Goal: Information Seeking & Learning: Learn about a topic

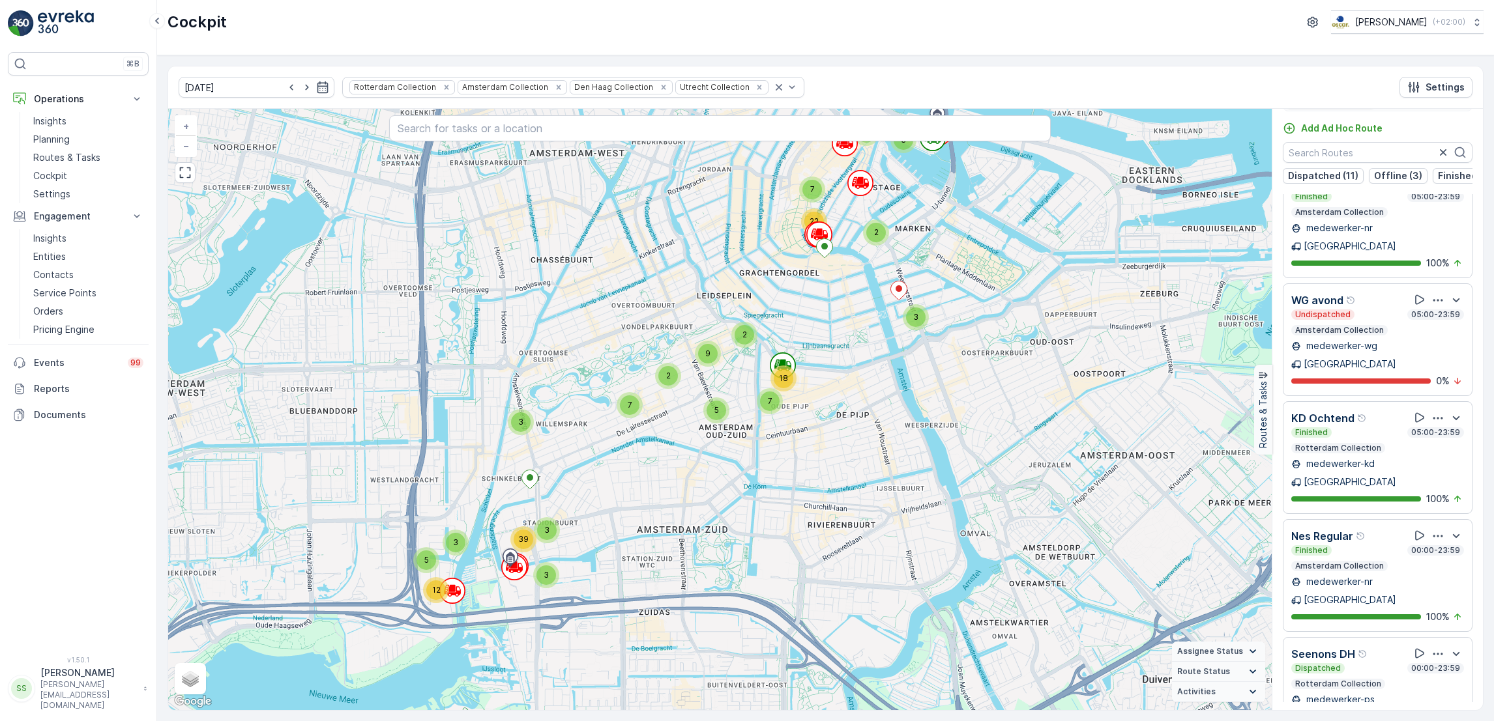
scroll to position [33, 0]
drag, startPoint x: 1475, startPoint y: 652, endPoint x: 1485, endPoint y: 615, distance: 38.9
click at [1485, 615] on div "11.09.2025 Rotterdam Collection Amsterdam Collection Den Haag Collection Utrech…" at bounding box center [825, 388] width 1337 height 666
drag, startPoint x: 1475, startPoint y: 671, endPoint x: 1477, endPoint y: 661, distance: 9.9
click at [1477, 661] on div "Binnenstad Zuid Dispatched 05:00-21:00 Utrecht Collection medewerker-uc Utrecht…" at bounding box center [1377, 446] width 210 height 508
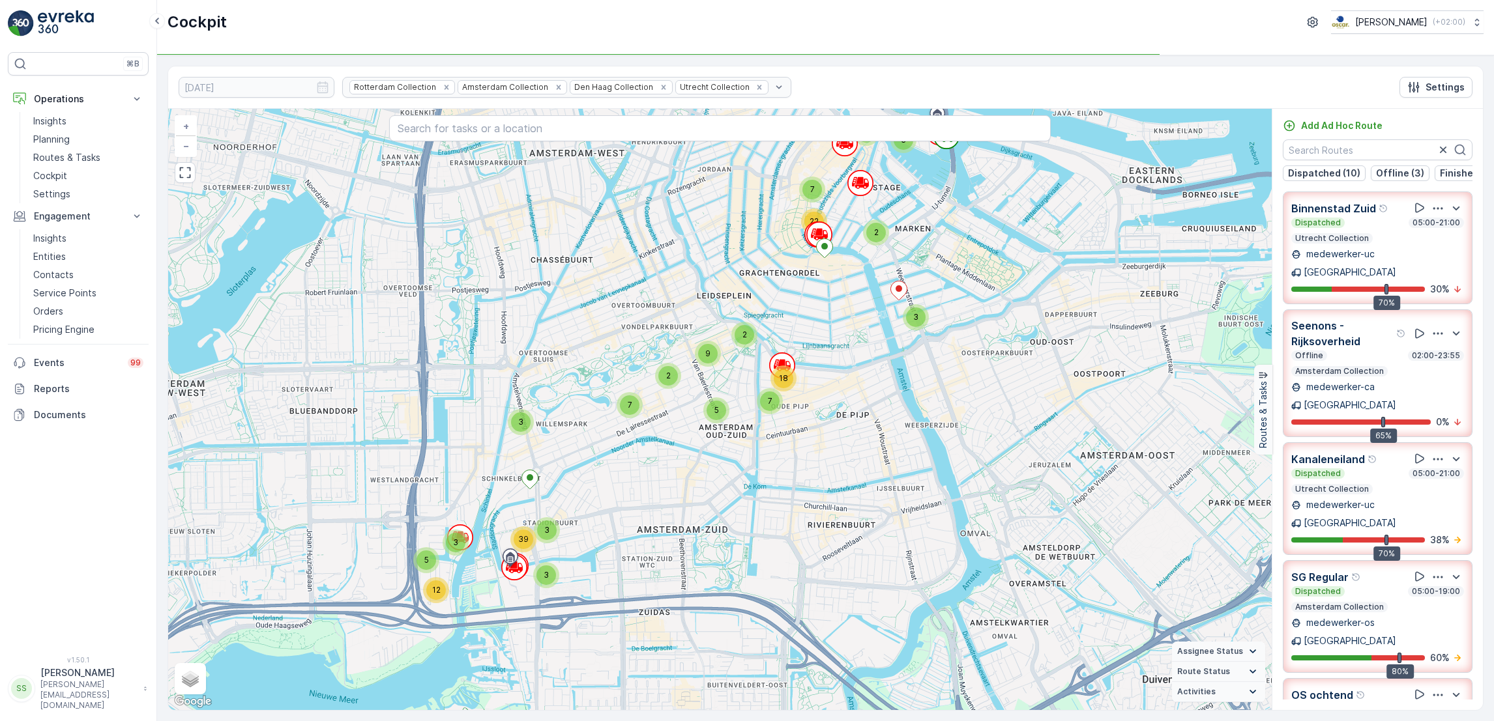
scroll to position [72, 0]
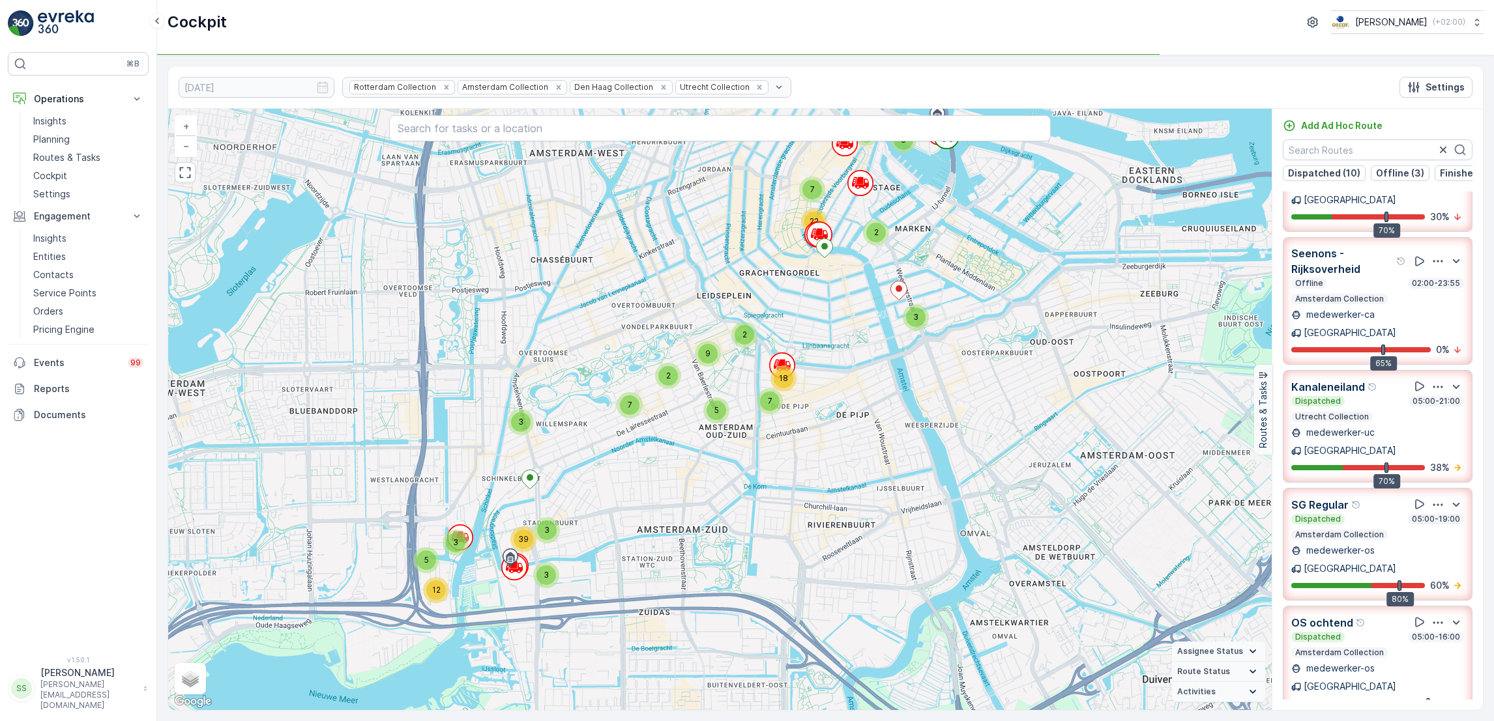
click at [1361, 544] on p "medewerker-os" at bounding box center [1338, 550] width 71 height 13
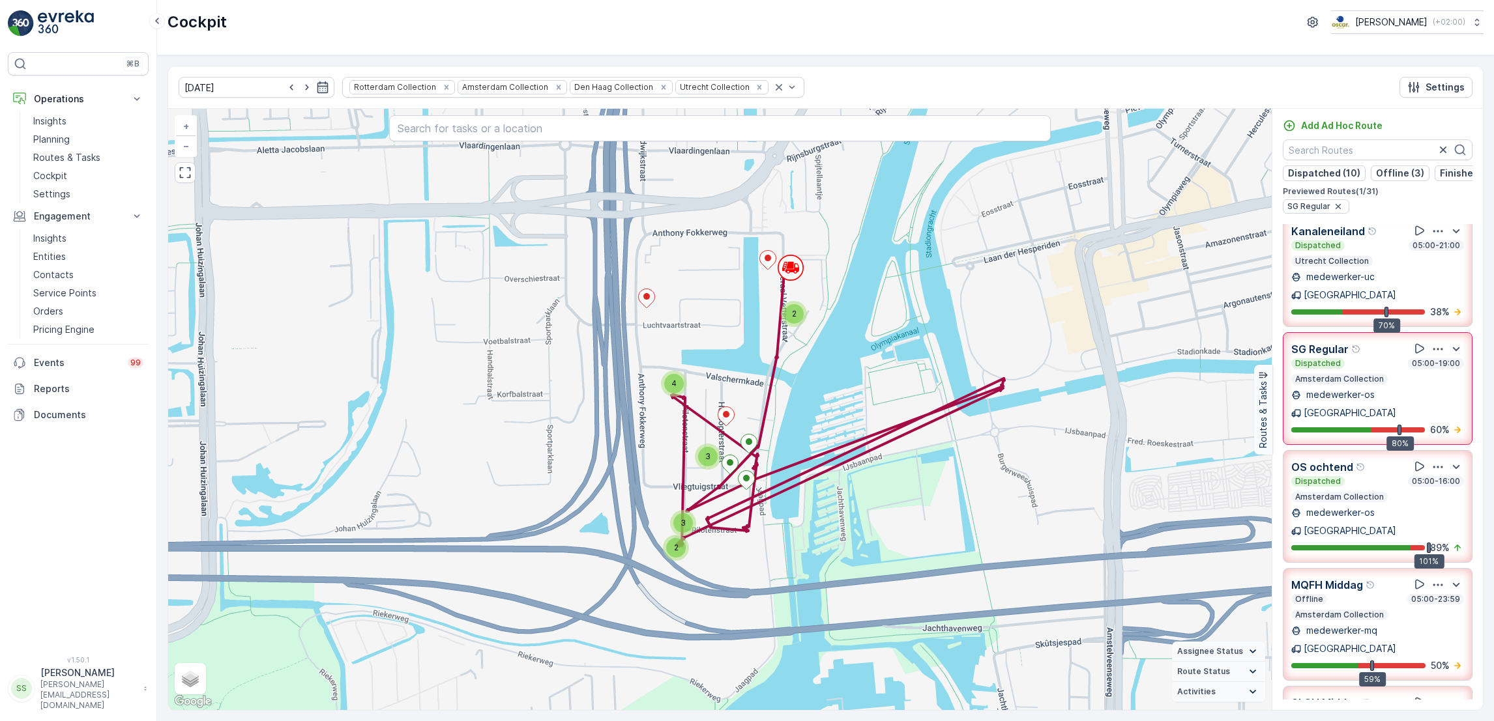
scroll to position [261, 0]
click at [1438, 423] on p "60 %" at bounding box center [1440, 429] width 20 height 13
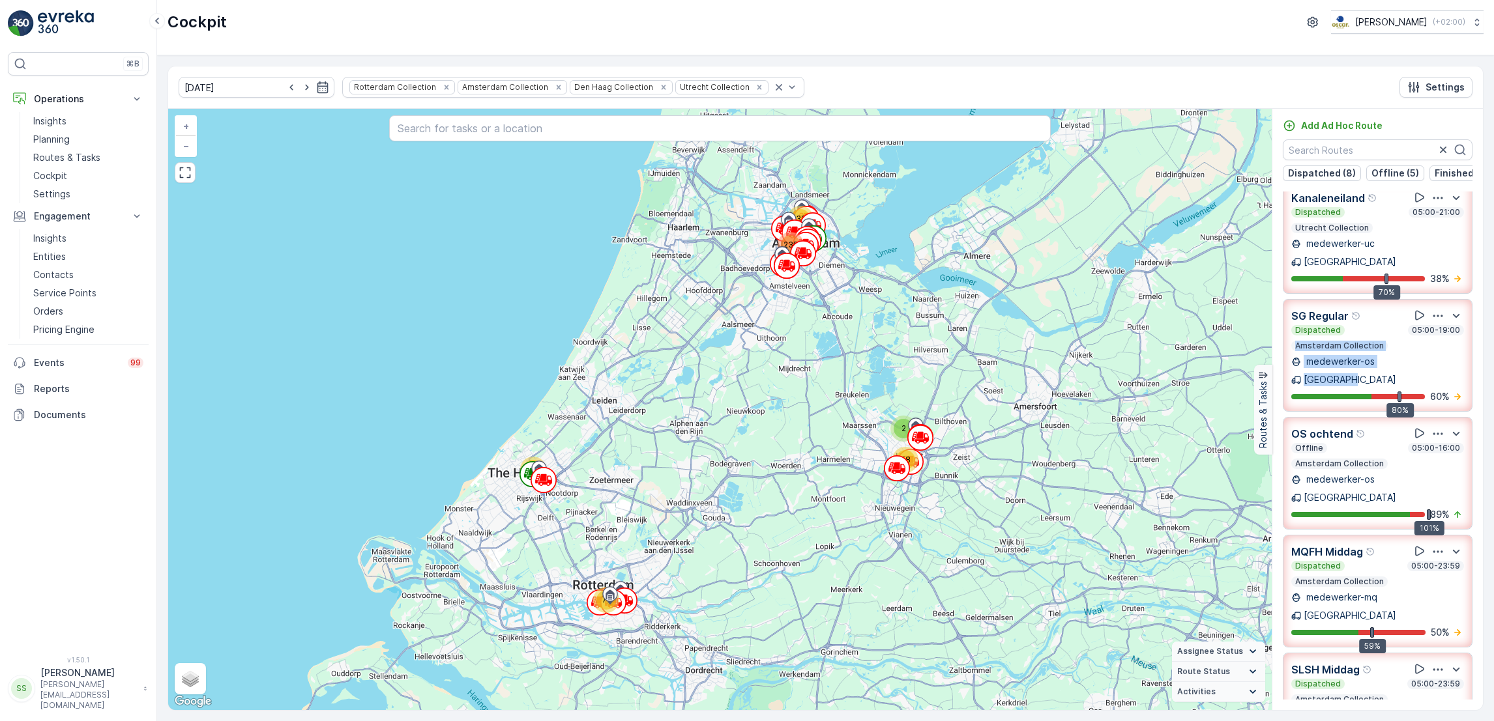
drag, startPoint x: 1475, startPoint y: 298, endPoint x: 1479, endPoint y: 325, distance: 26.9
click at [1479, 325] on div "Binnenstad Zuid Dispatched 05:00-21:00 Utrecht Collection medewerker-uc Utrecht…" at bounding box center [1377, 446] width 210 height 508
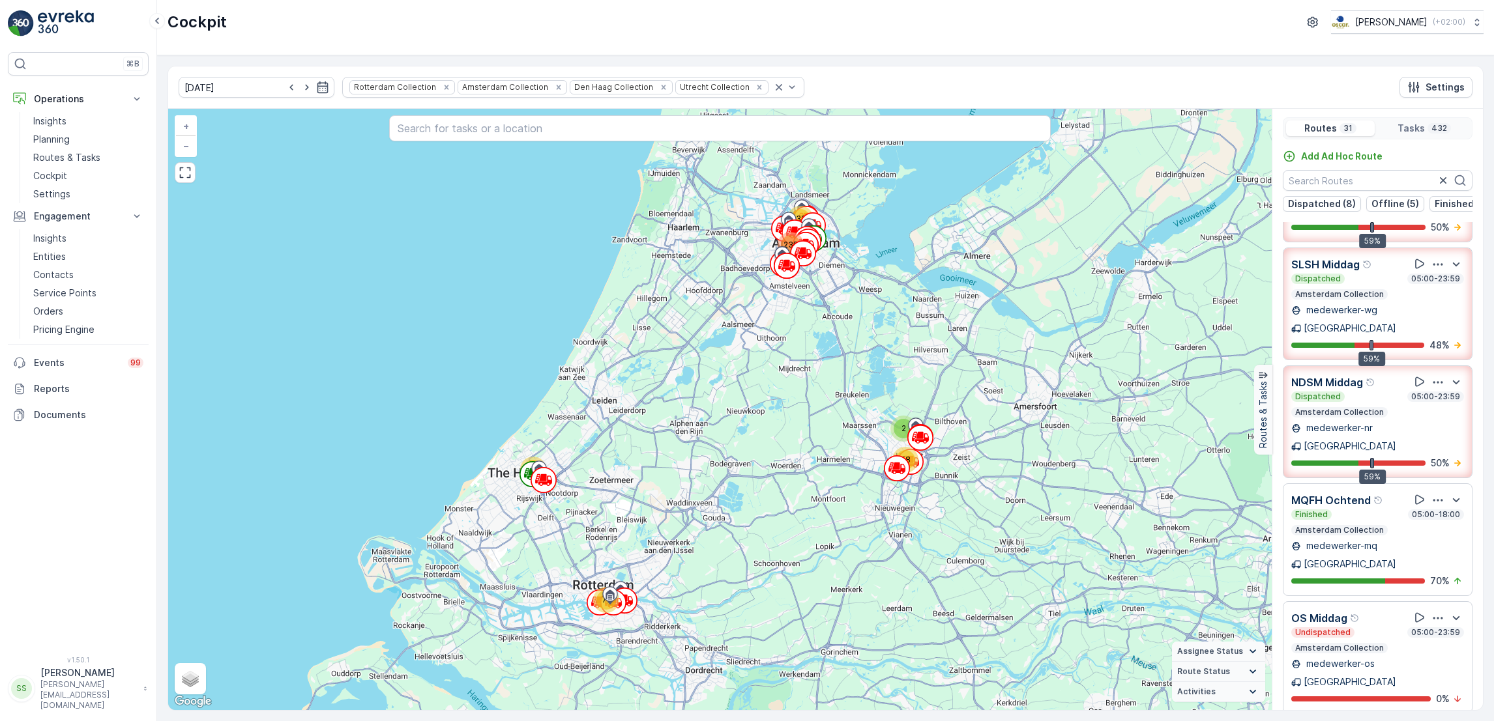
scroll to position [9, 0]
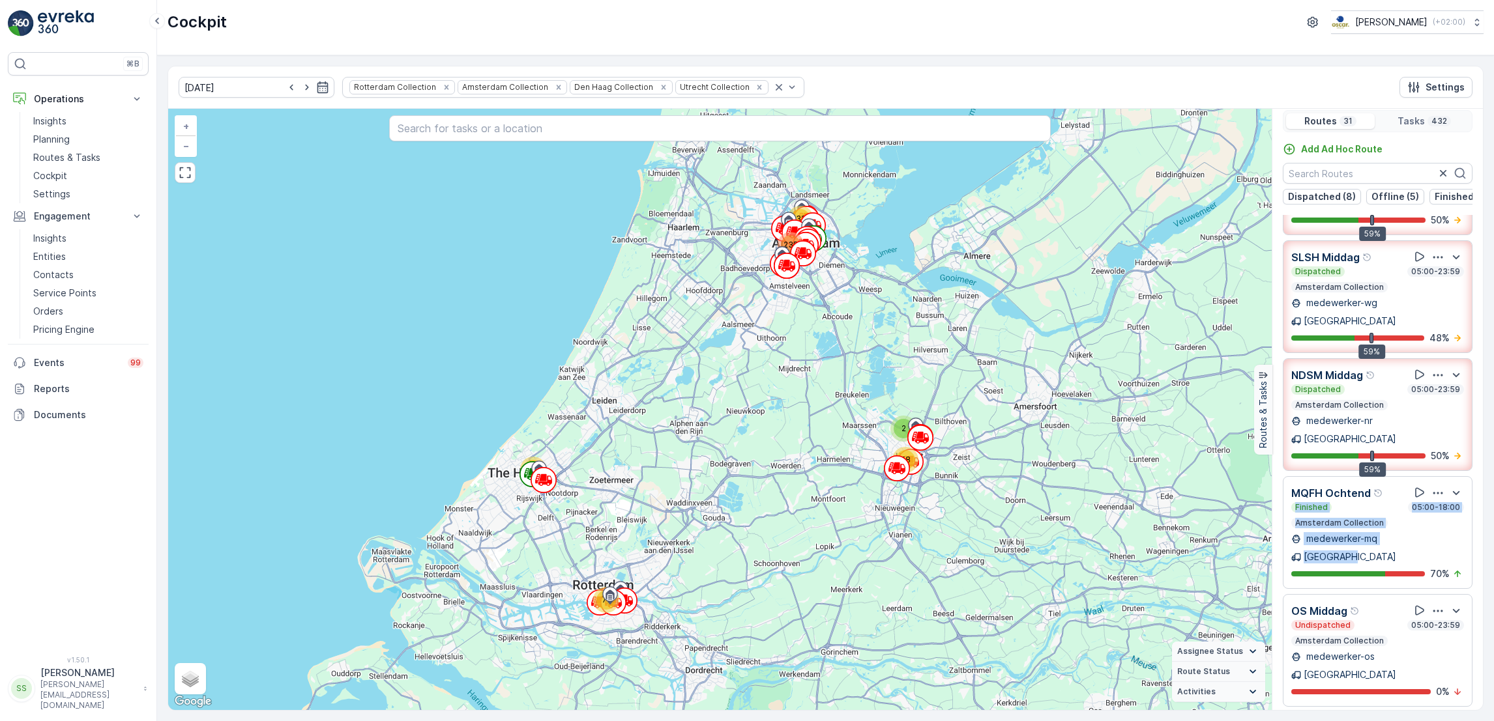
drag, startPoint x: 1483, startPoint y: 355, endPoint x: 1480, endPoint y: 403, distance: 48.9
click at [1480, 403] on div "11.09.2025 Rotterdam Collection Amsterdam Collection Den Haag Collection Utrech…" at bounding box center [825, 388] width 1316 height 645
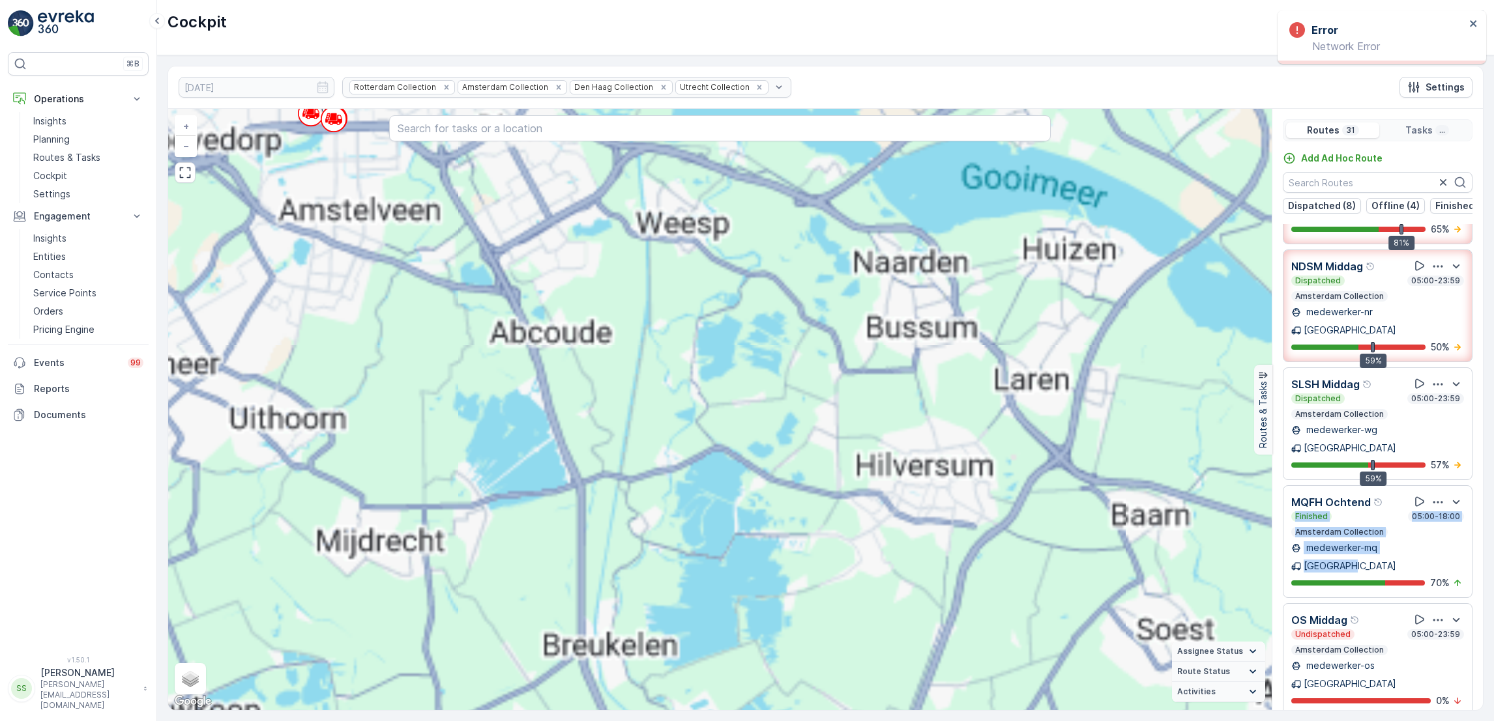
scroll to position [596, 0]
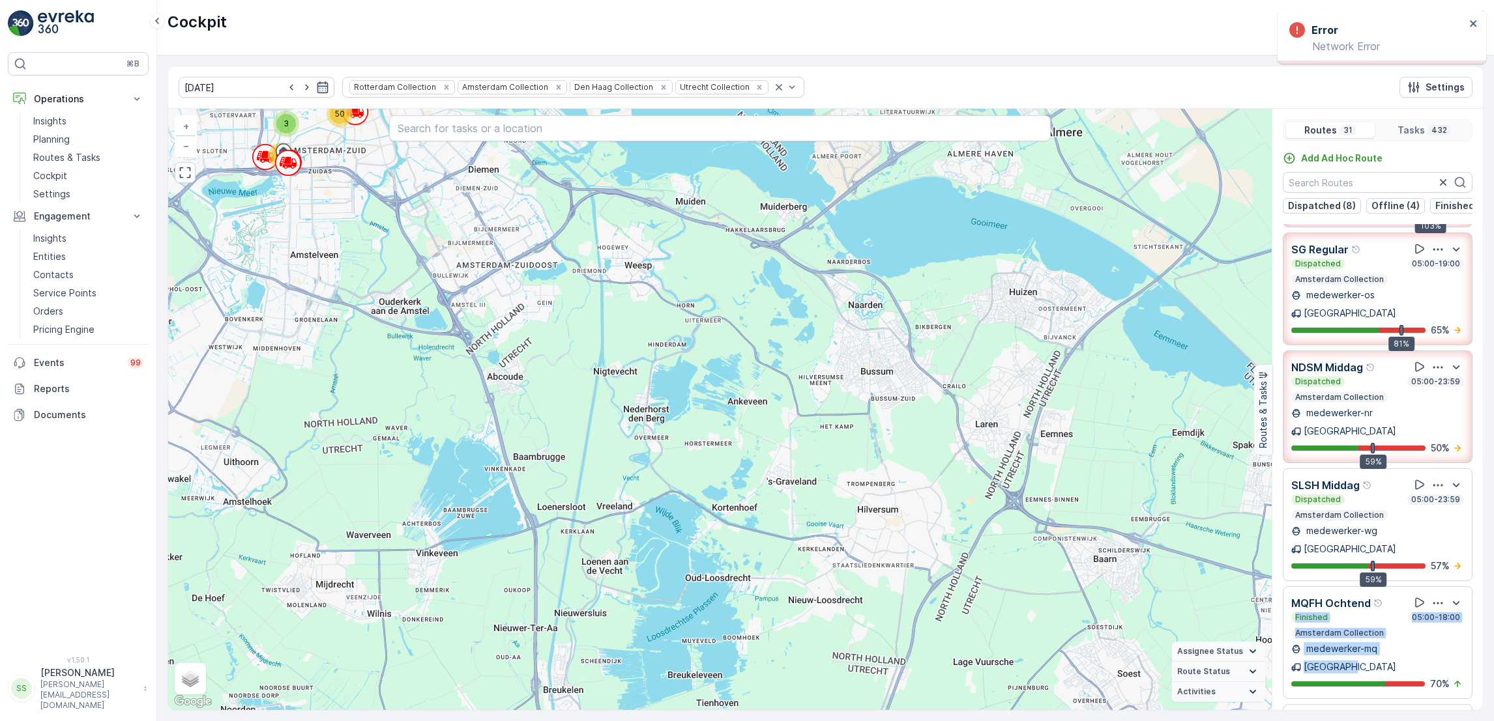
drag, startPoint x: 560, startPoint y: 270, endPoint x: 802, endPoint y: 631, distance: 434.9
click at [802, 631] on div "2 4 7 2 3 38 12 3 4 15 7 6 12 32 14 9 9 14 4 7 32 5 68 3 50 66 + − Satellite Ro…" at bounding box center [719, 409] width 1103 height 601
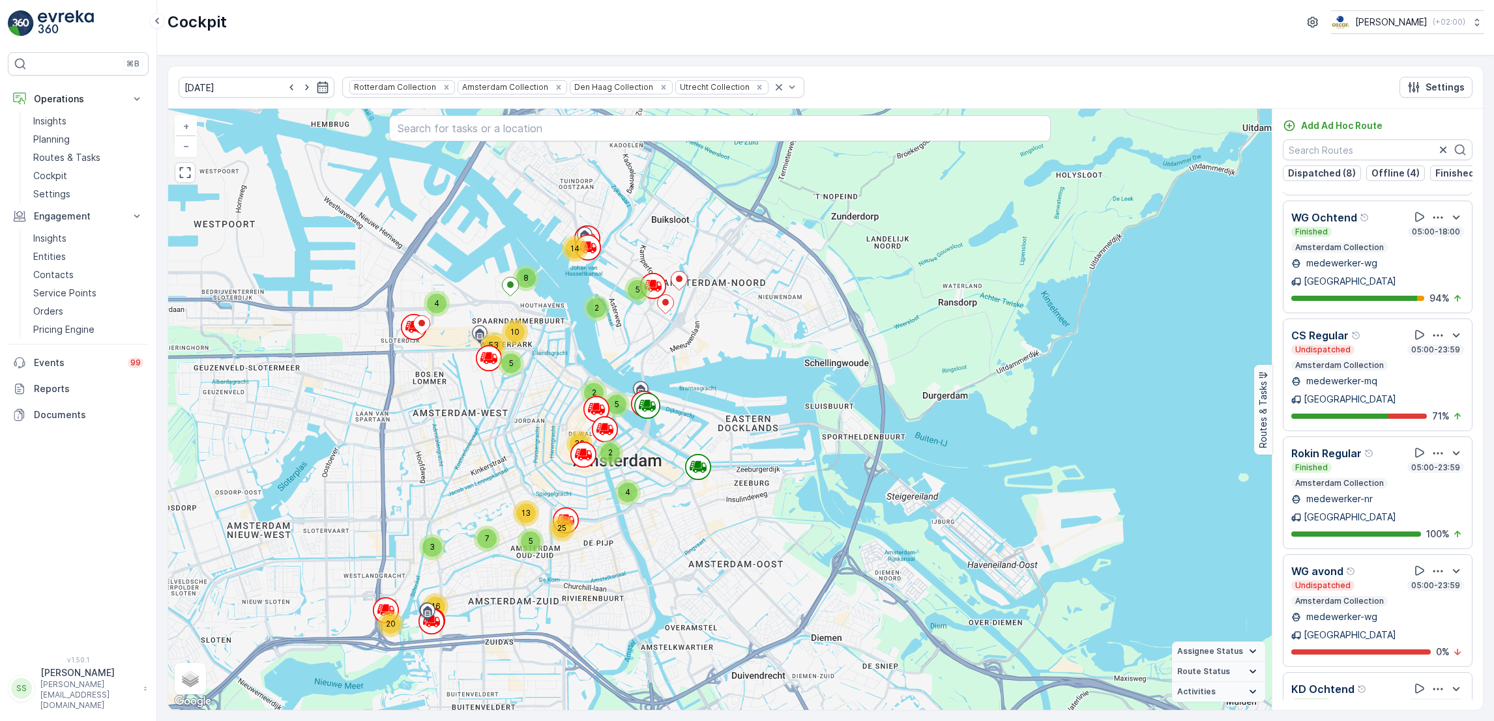
scroll to position [2633, 0]
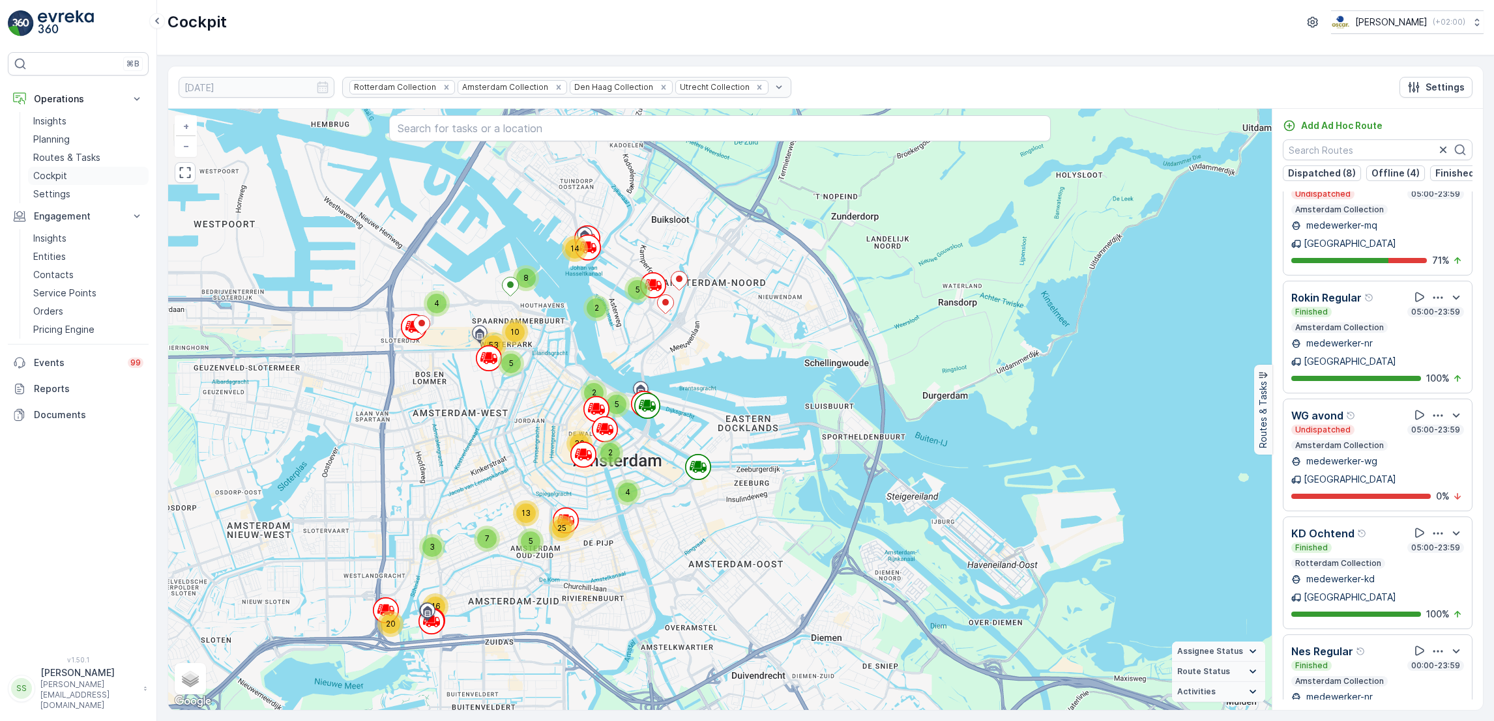
click at [50, 181] on p "Cockpit" at bounding box center [50, 175] width 34 height 13
click at [48, 177] on p "Cockpit" at bounding box center [50, 175] width 34 height 13
click at [53, 150] on link "Routes & Tasks" at bounding box center [88, 158] width 121 height 18
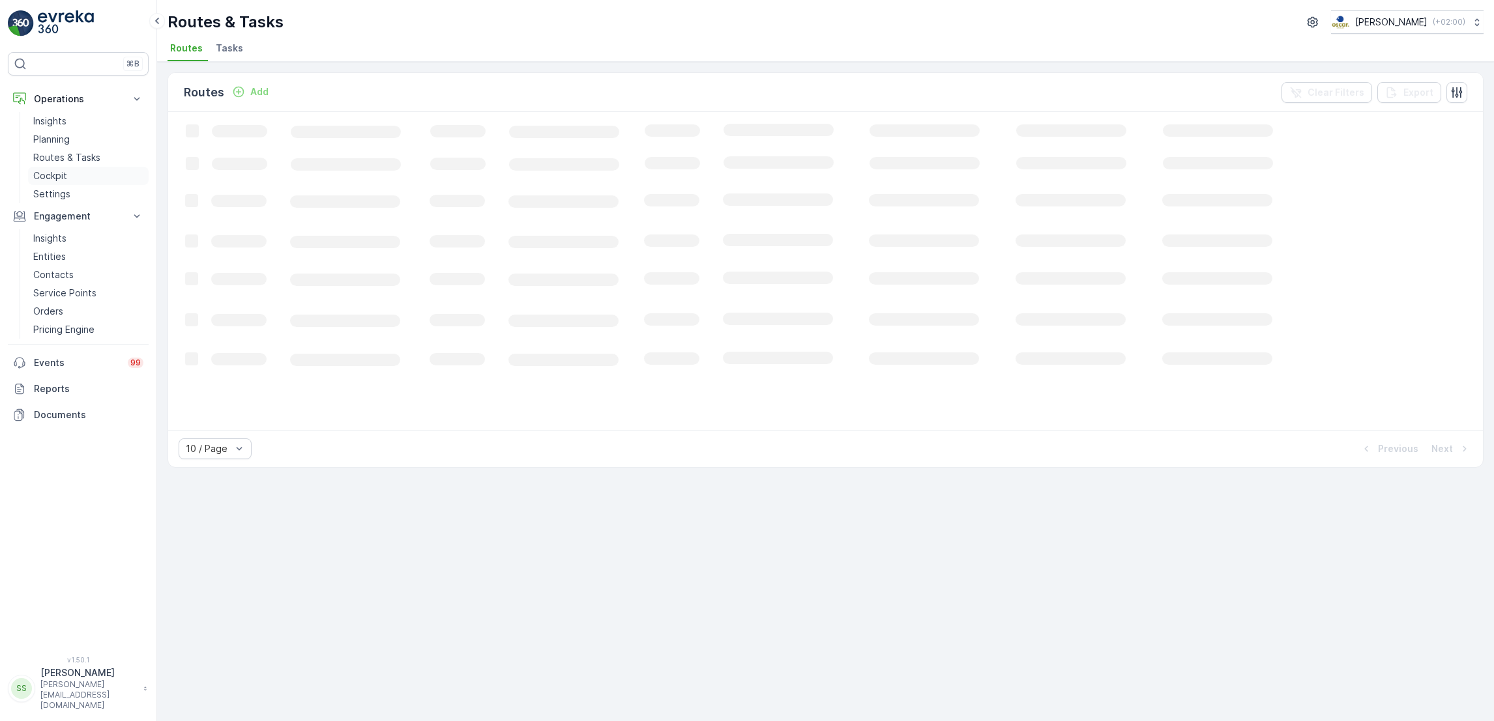
click at [53, 182] on p "Cockpit" at bounding box center [50, 175] width 34 height 13
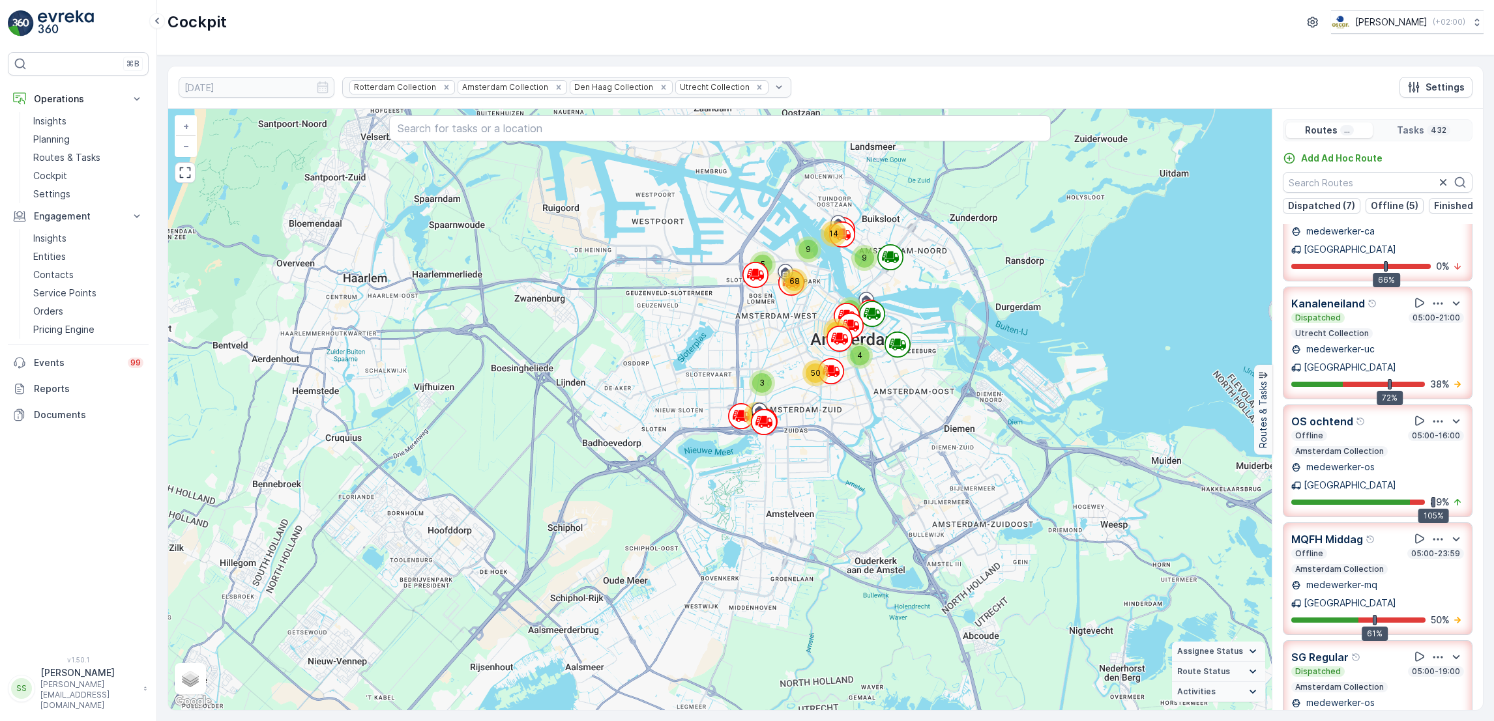
scroll to position [73, 0]
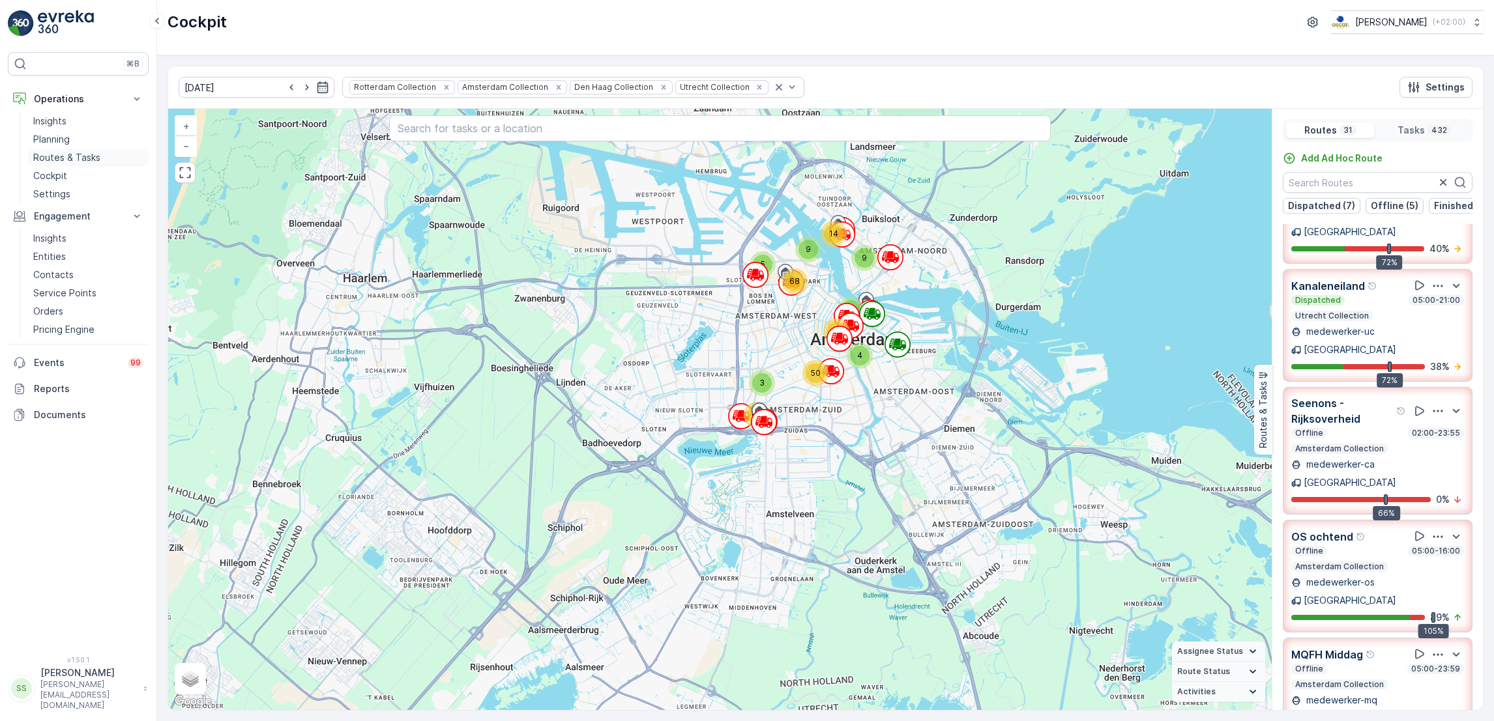
click at [46, 157] on p "Routes & Tasks" at bounding box center [66, 157] width 67 height 13
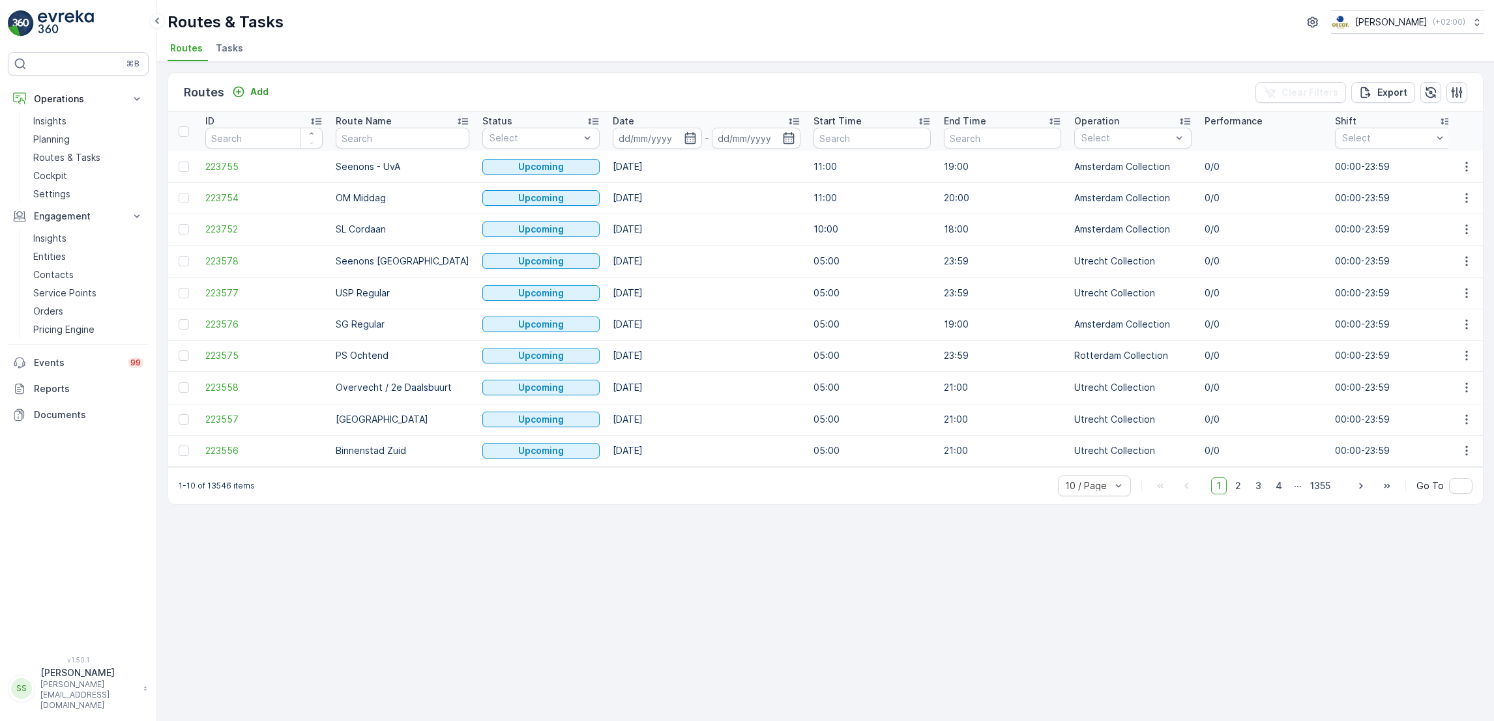
click at [224, 50] on span "Tasks" at bounding box center [229, 48] width 27 height 13
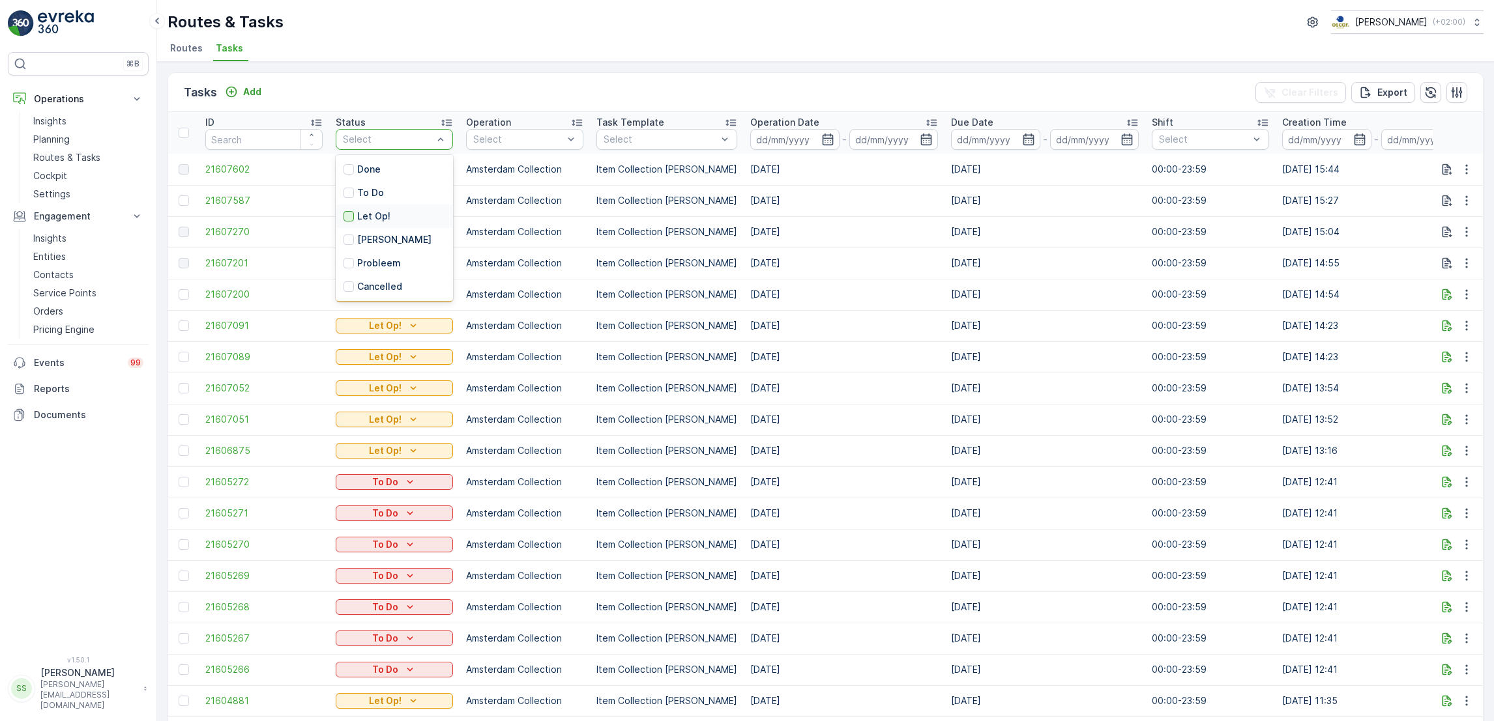
click at [346, 220] on div at bounding box center [348, 216] width 10 height 10
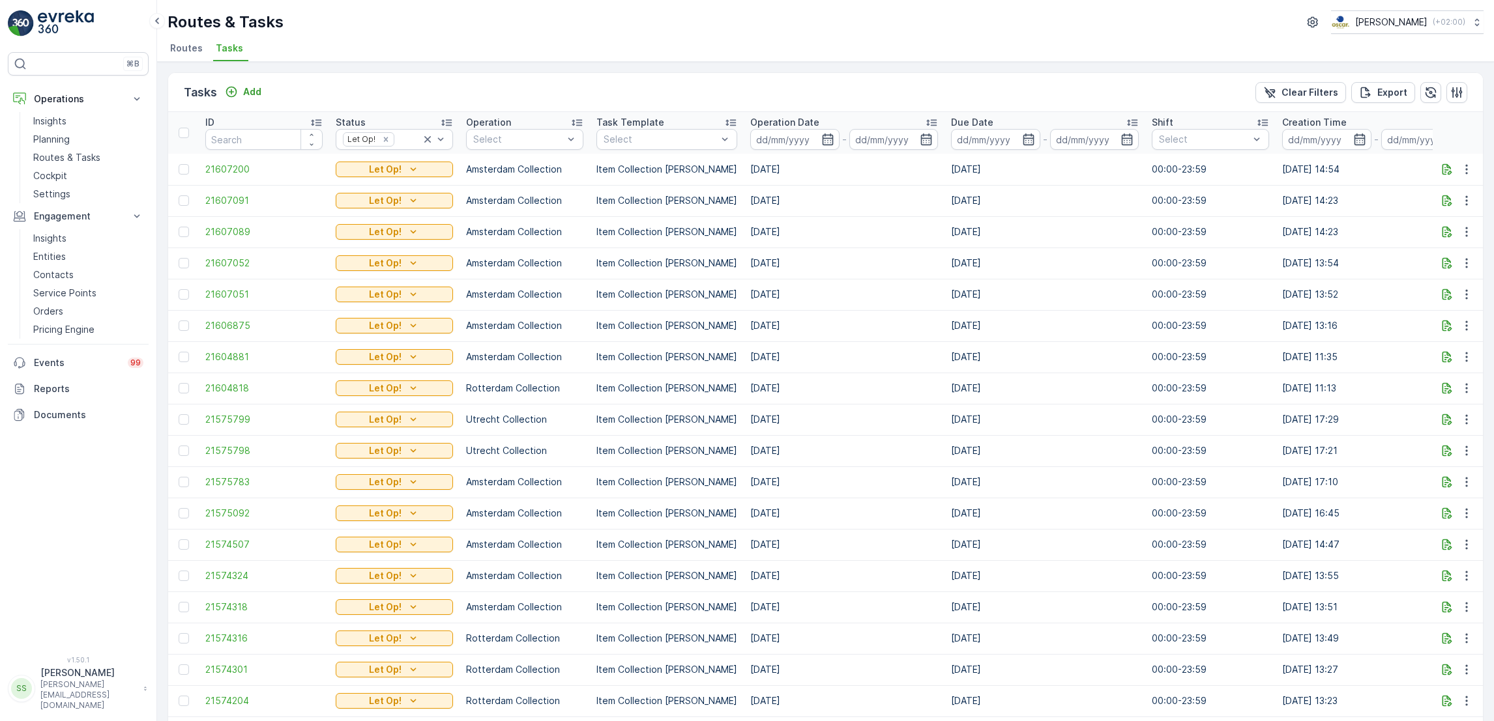
click at [821, 134] on icon "button" at bounding box center [827, 139] width 13 height 13
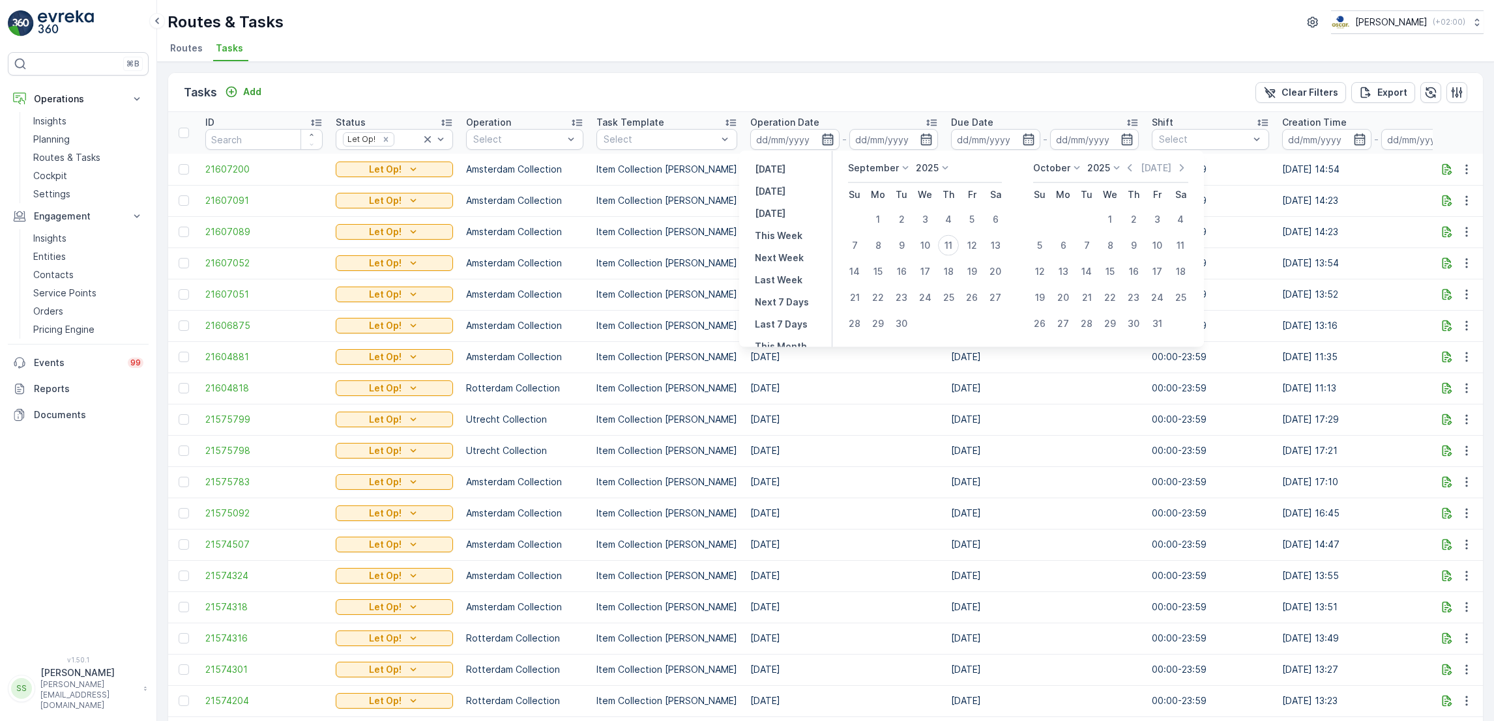
click at [821, 133] on icon "button" at bounding box center [827, 139] width 13 height 13
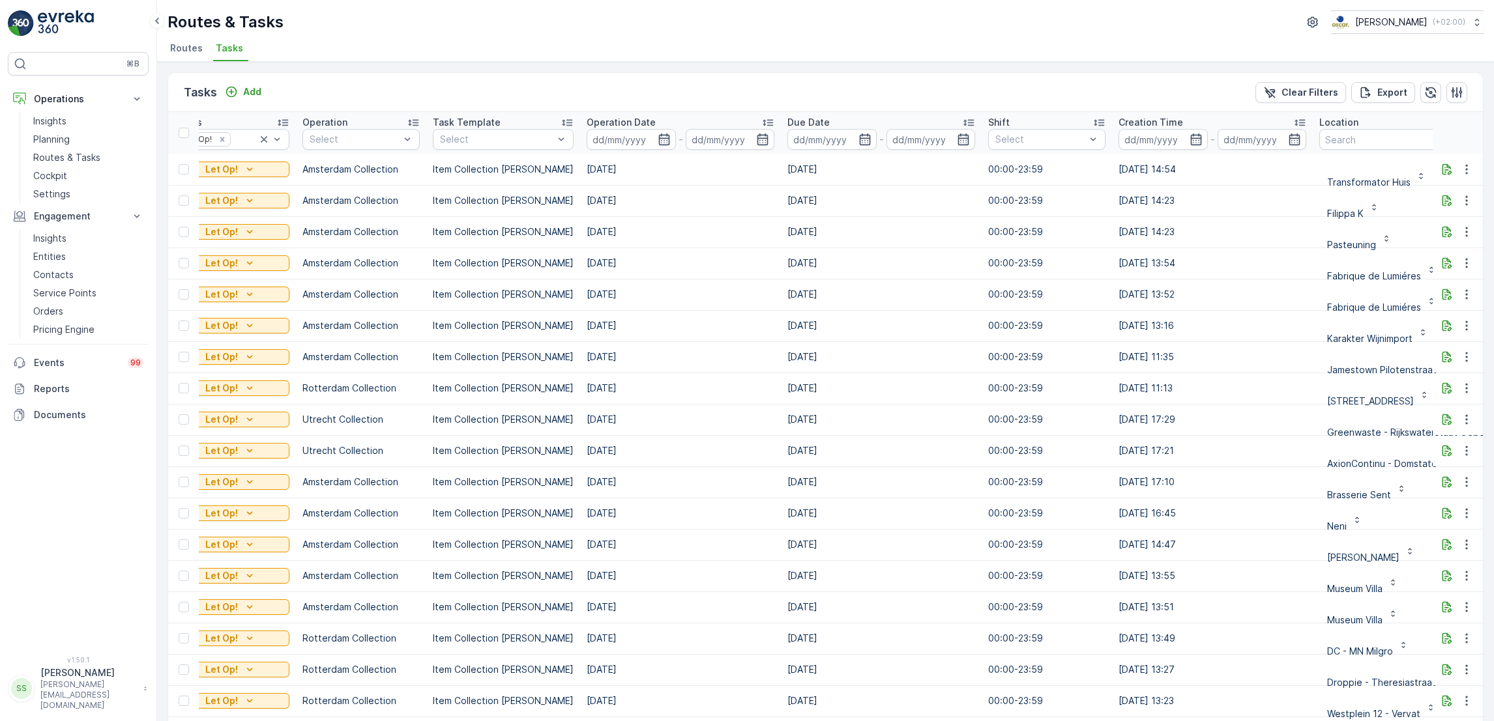
scroll to position [0, 158]
click at [1442, 295] on icon "button" at bounding box center [1447, 294] width 10 height 11
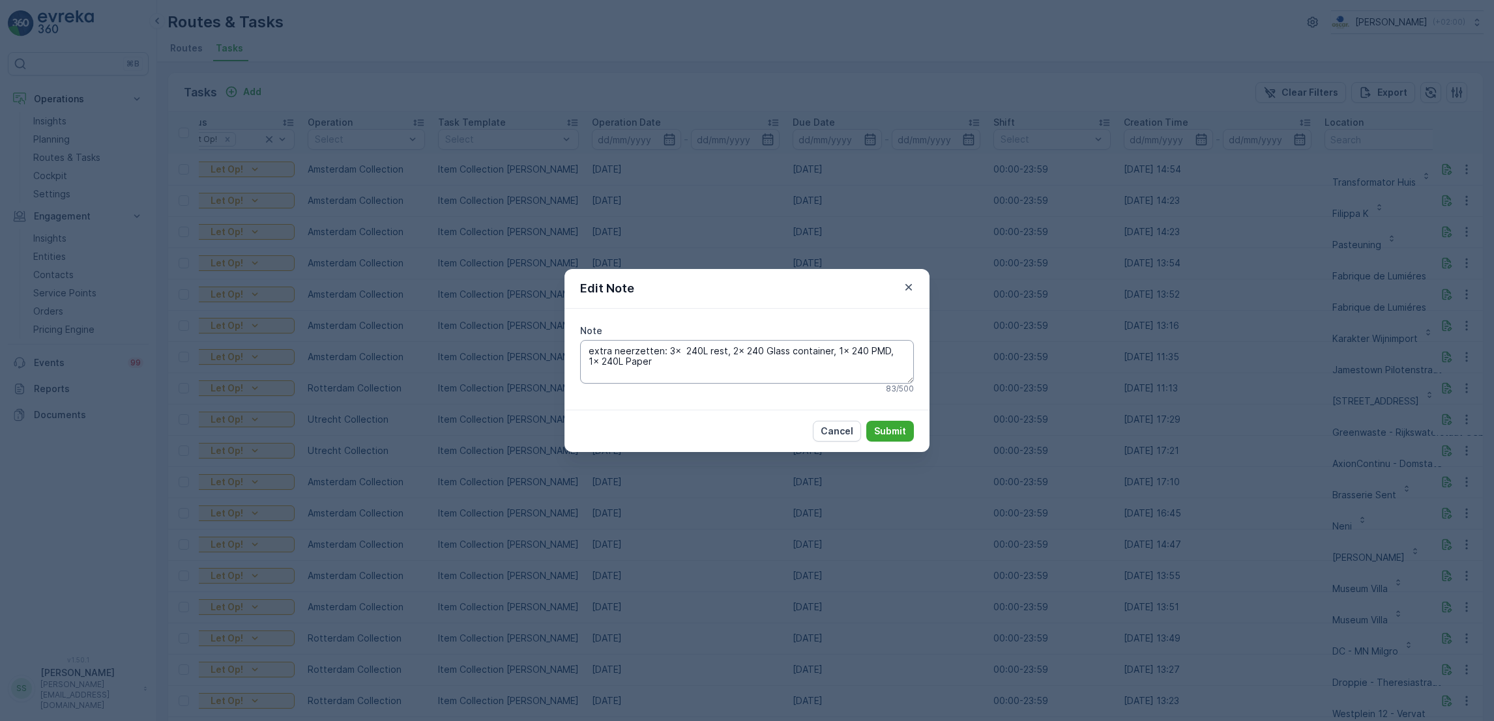
drag, startPoint x: 695, startPoint y: 355, endPoint x: 687, endPoint y: 353, distance: 8.7
click at [687, 353] on textarea "extra neerzetten: 3x 240L rest, 2x 240 Glass container, 1x 240 PMD, 1x 240L Pap…" at bounding box center [747, 361] width 334 height 43
drag, startPoint x: 687, startPoint y: 361, endPoint x: 664, endPoint y: 348, distance: 26.3
click at [664, 348] on textarea "extra neerzetten: 3x 240L rest, 2x 240 Glass container, 1x 240 PMD, 1x 240L Pap…" at bounding box center [747, 361] width 334 height 43
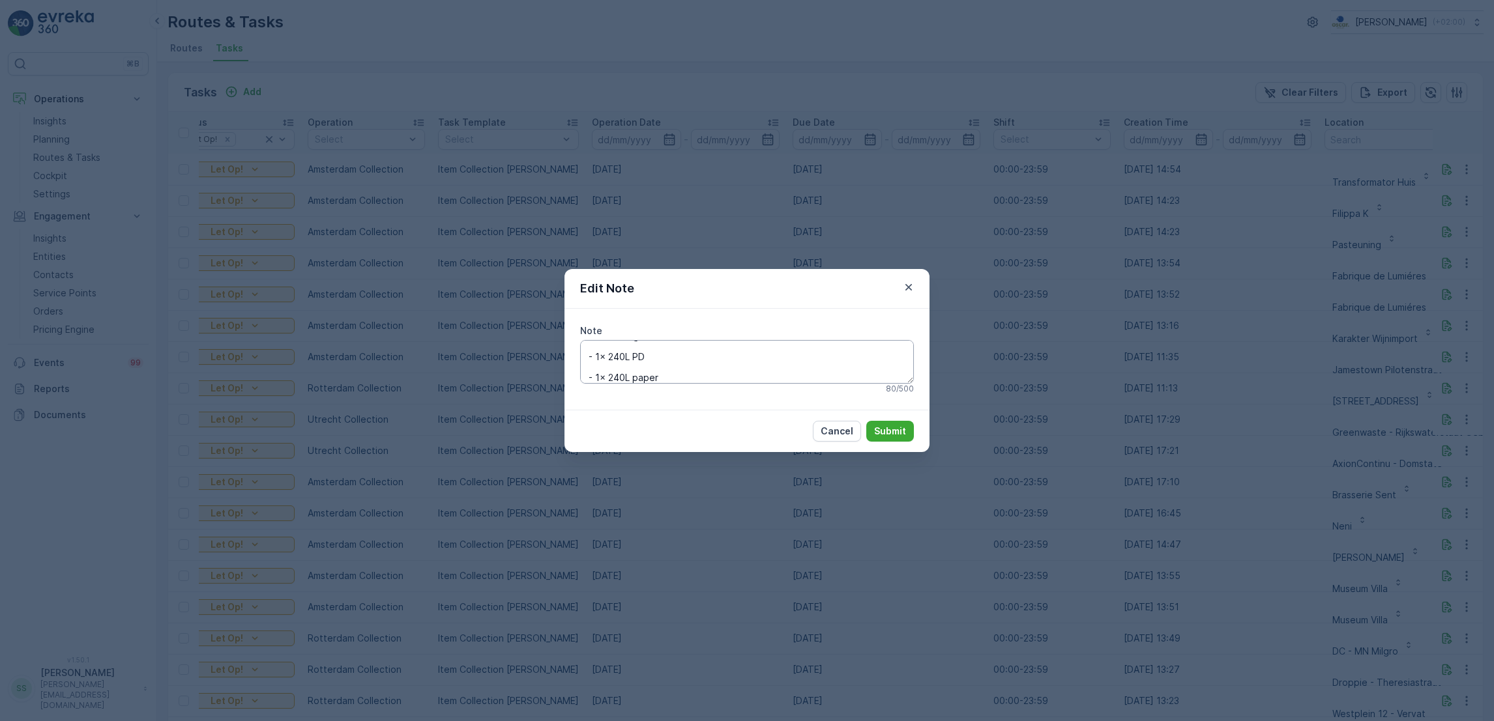
click at [591, 378] on textarea "extra neerzetten: - 3x 240L rest - 2x 240L glass - 1x 240L PD - 1x 240L paper" at bounding box center [747, 361] width 334 height 43
click at [590, 367] on textarea "extra neerzetten: - 3x 240L rest - 2x 240L glass - 1x 240L PD, 1x 240L paper" at bounding box center [747, 361] width 334 height 43
click at [598, 375] on textarea "extra neerzetten: - 3x 240L rest - 2x 240L glass, 1x 240L PD, 1x 240L paper" at bounding box center [747, 361] width 334 height 43
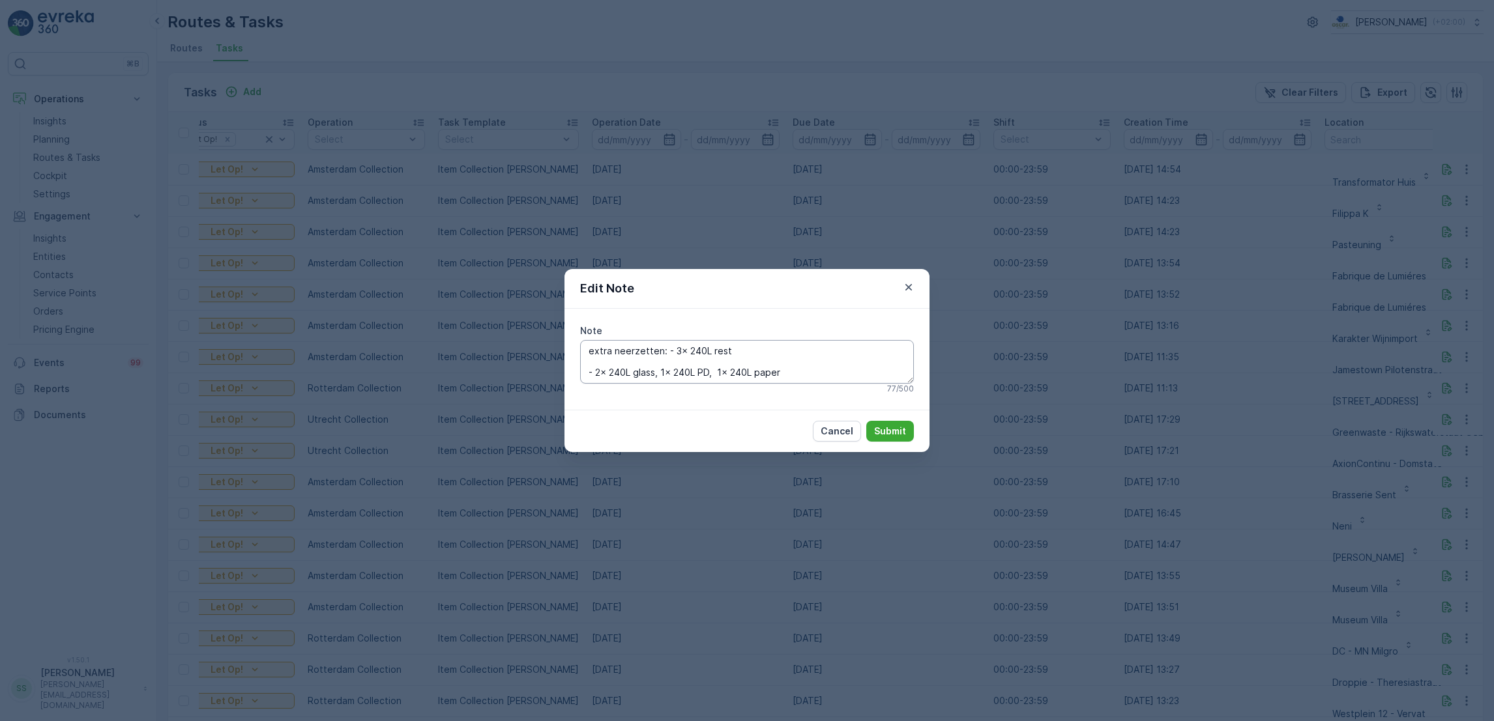
click at [594, 376] on textarea "extra neerzetten: - 3x 240L rest - 2x 240L glass, 1x 240L PD, 1x 240L paper" at bounding box center [747, 361] width 334 height 43
type textarea "extra neerzetten: - 3x 240L rest, 2x 240L glass, 1x 240L PD, 1x 240L paper"
click at [899, 430] on p "Submit" at bounding box center [890, 431] width 32 height 13
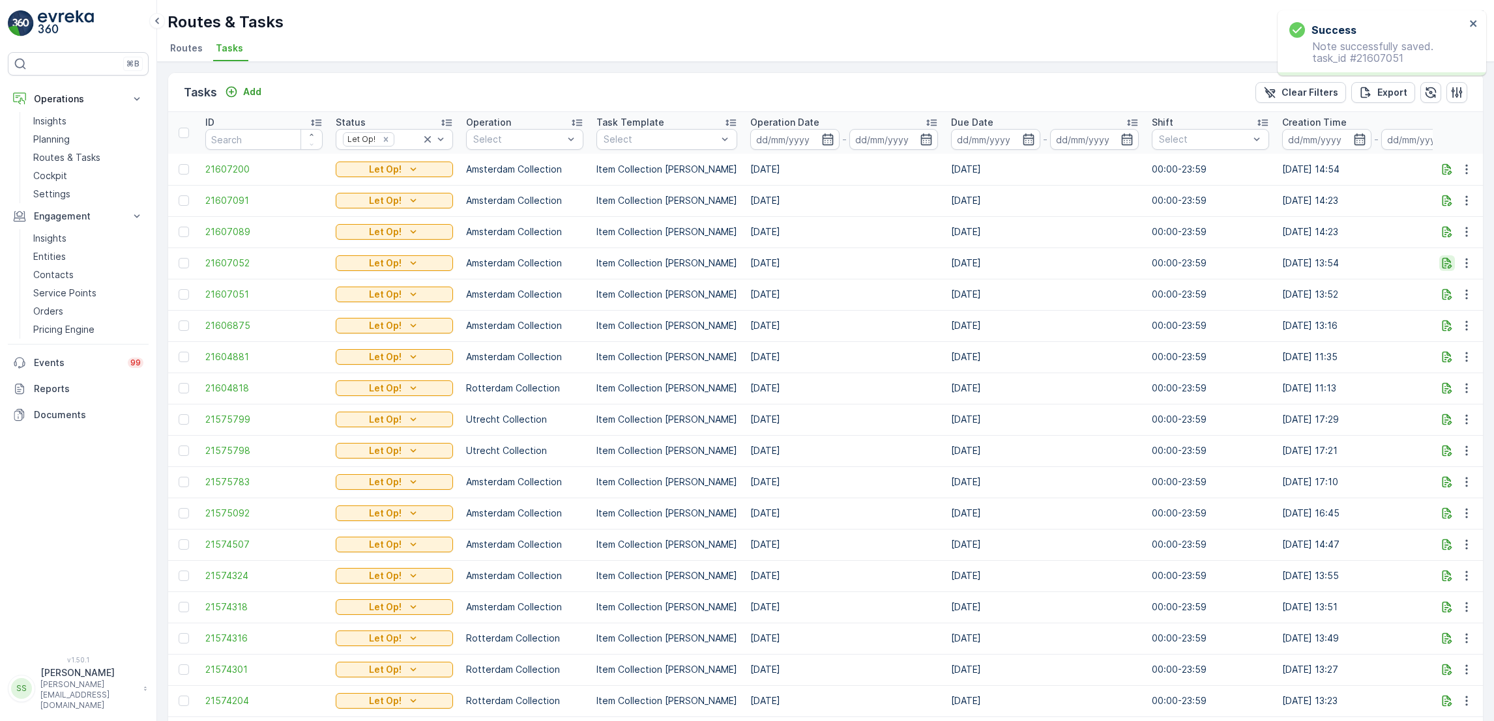
click at [1442, 263] on icon "button" at bounding box center [1447, 263] width 10 height 11
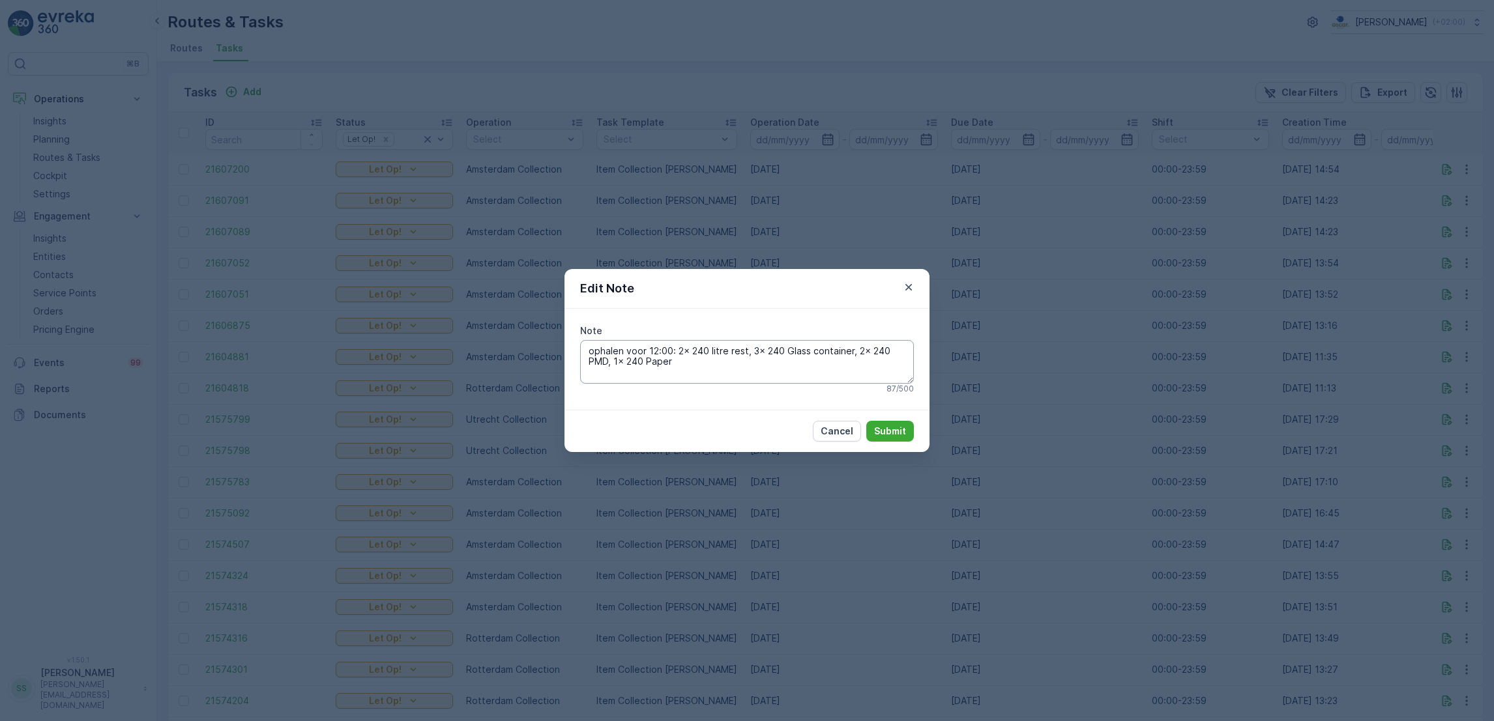
drag, startPoint x: 717, startPoint y: 377, endPoint x: 679, endPoint y: 347, distance: 48.4
click at [679, 347] on textarea "ophalen voor 12:00: 2x 240 litre rest, 3x 240 Glass container, 2x 240 PMD, 1x 2…" at bounding box center [747, 361] width 334 height 43
click at [592, 381] on textarea "ophalen voor 12:00: - 3x 240L rest - 2x 240L glass - 1x 240L PD - 1x 240L paper" at bounding box center [747, 361] width 334 height 43
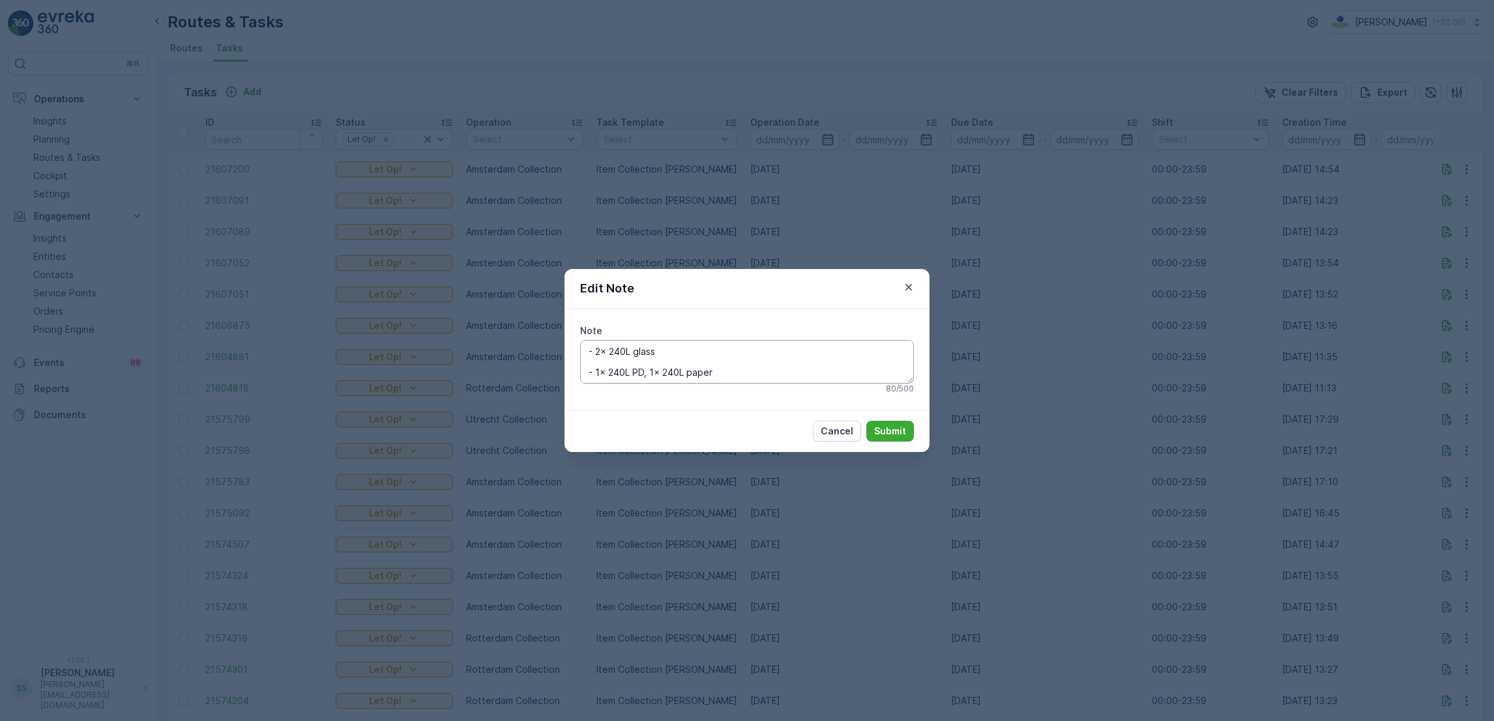
click at [594, 375] on textarea "ophalen voor 12:00: - 3x 240L rest - 2x 240L glass - 1x 240L PD, 1x 240L paper" at bounding box center [747, 361] width 334 height 43
click at [594, 375] on textarea "ophalen voor 12:00: - 3x 240L rest - 2x 240L glass, 1x 240L PD, 1x 240L paper" at bounding box center [747, 361] width 334 height 43
click at [681, 349] on textarea "ophalen voor 12:00: - 3x 240L rest, 2x 240L glass, 1x 240L PD, 1x 240L paper" at bounding box center [747, 361] width 334 height 43
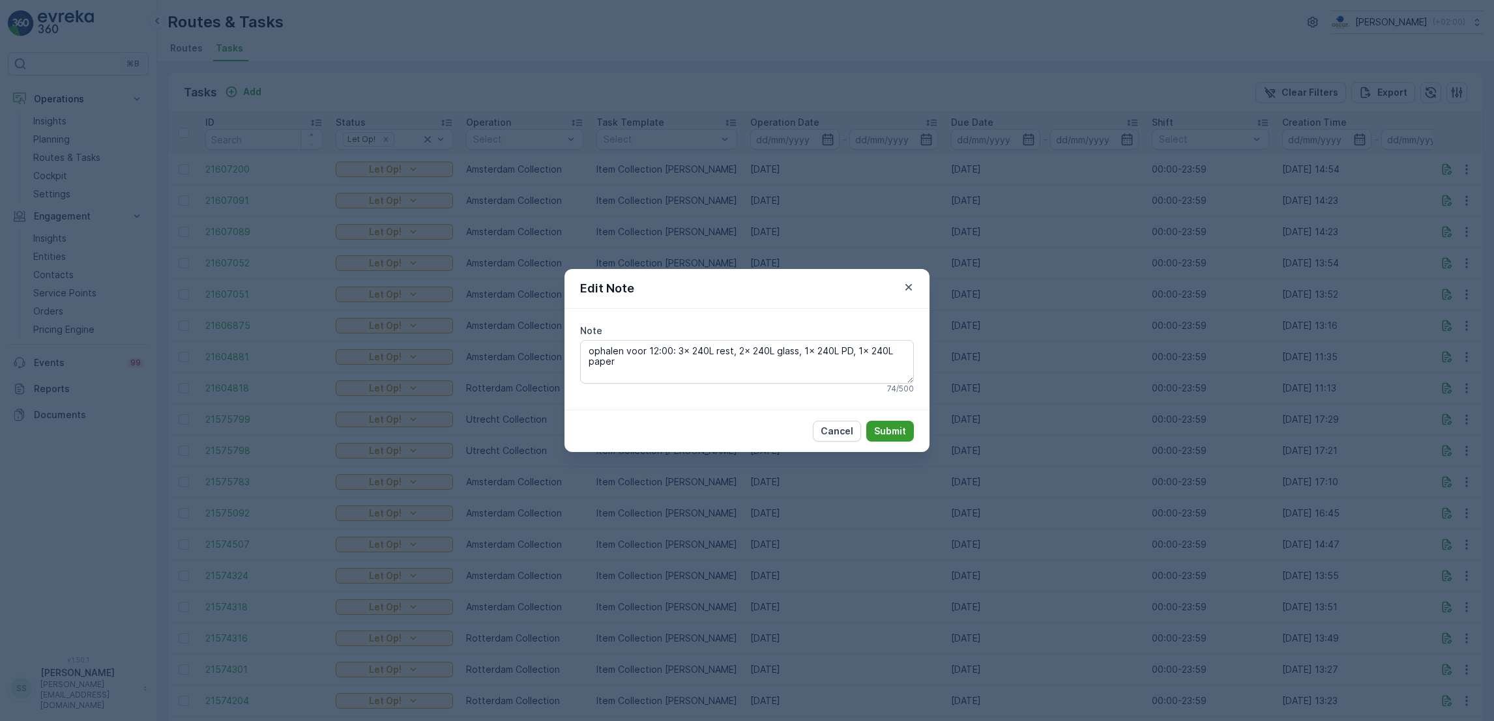
type textarea "ophalen voor 12:00: 3x 240L rest, 2x 240L glass, 1x 240L PD, 1x 240L paper"
click at [884, 433] on p "Submit" at bounding box center [890, 431] width 32 height 13
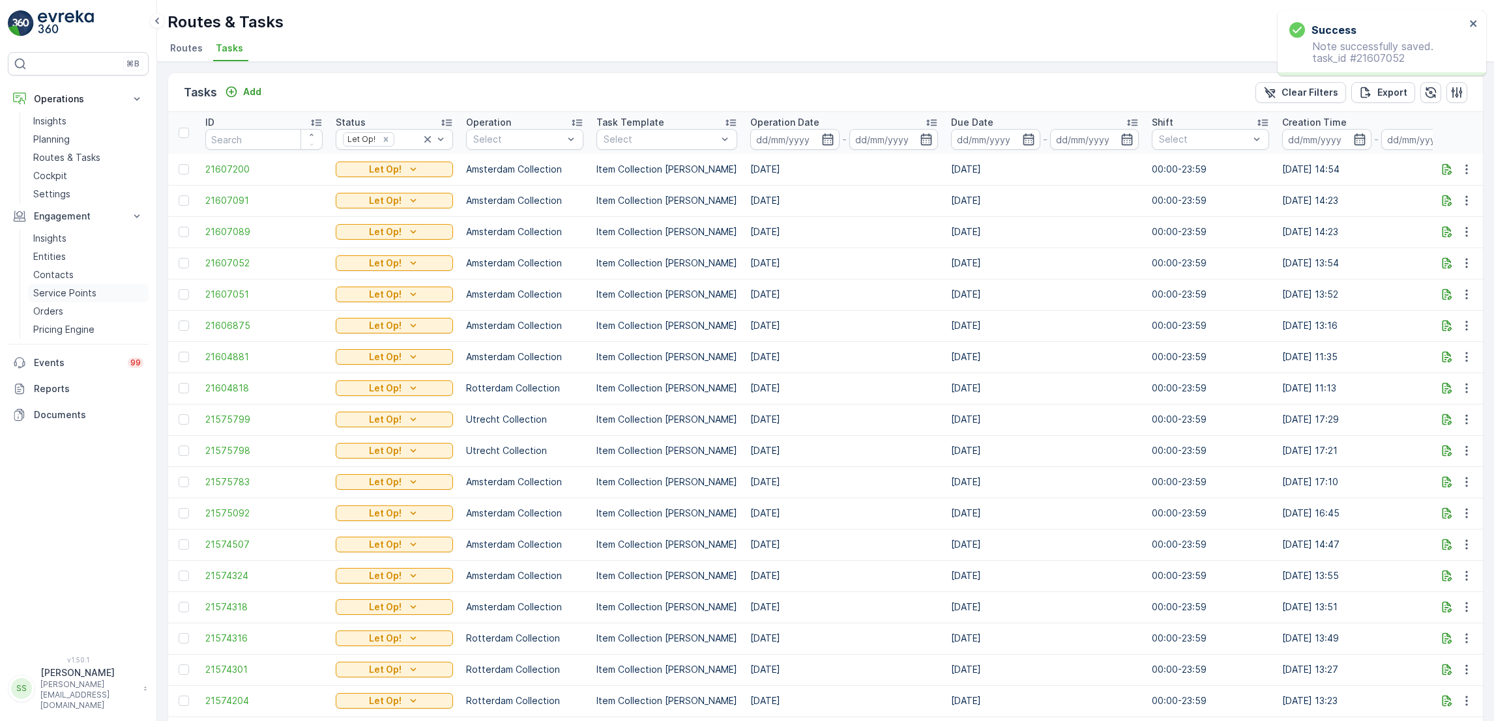
click at [78, 293] on p "Service Points" at bounding box center [64, 293] width 63 height 13
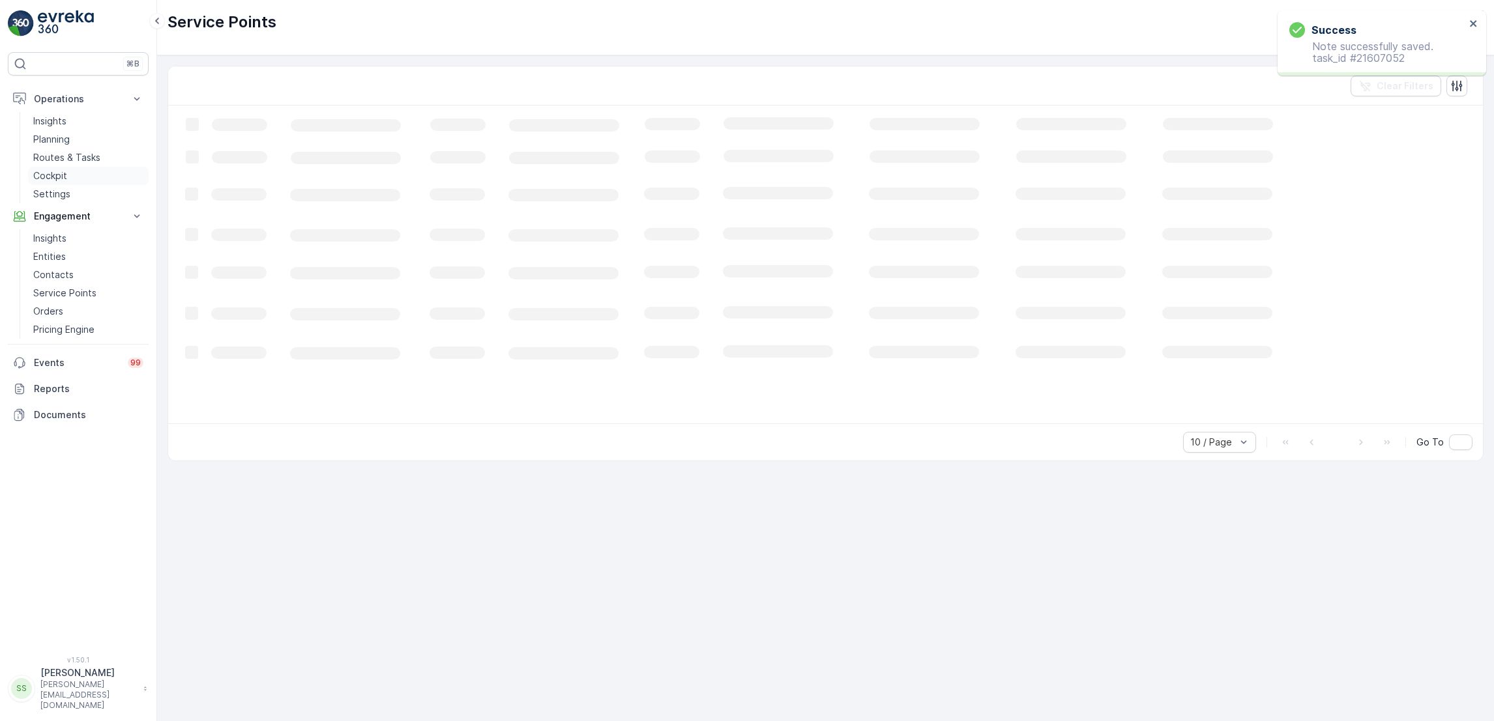
click at [65, 176] on p "Cockpit" at bounding box center [50, 175] width 34 height 13
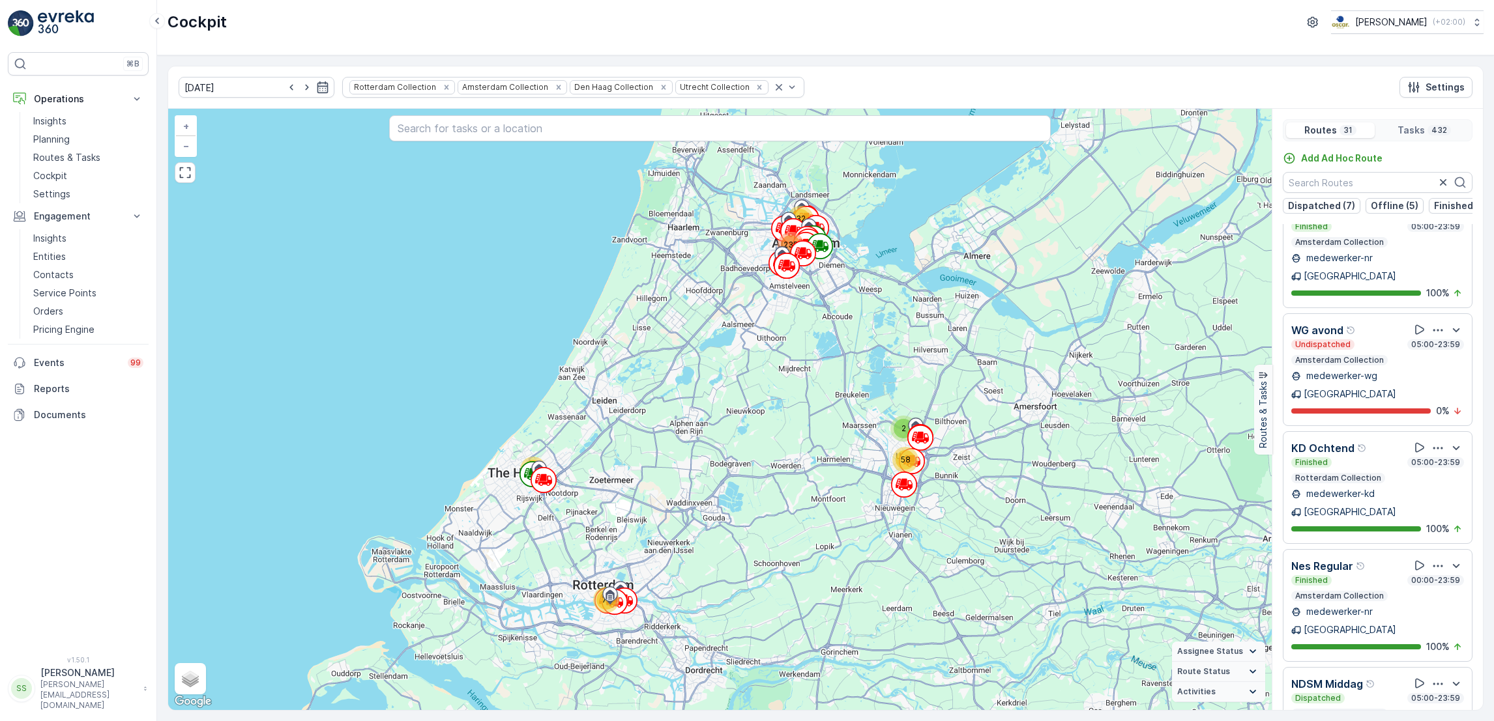
scroll to position [33, 0]
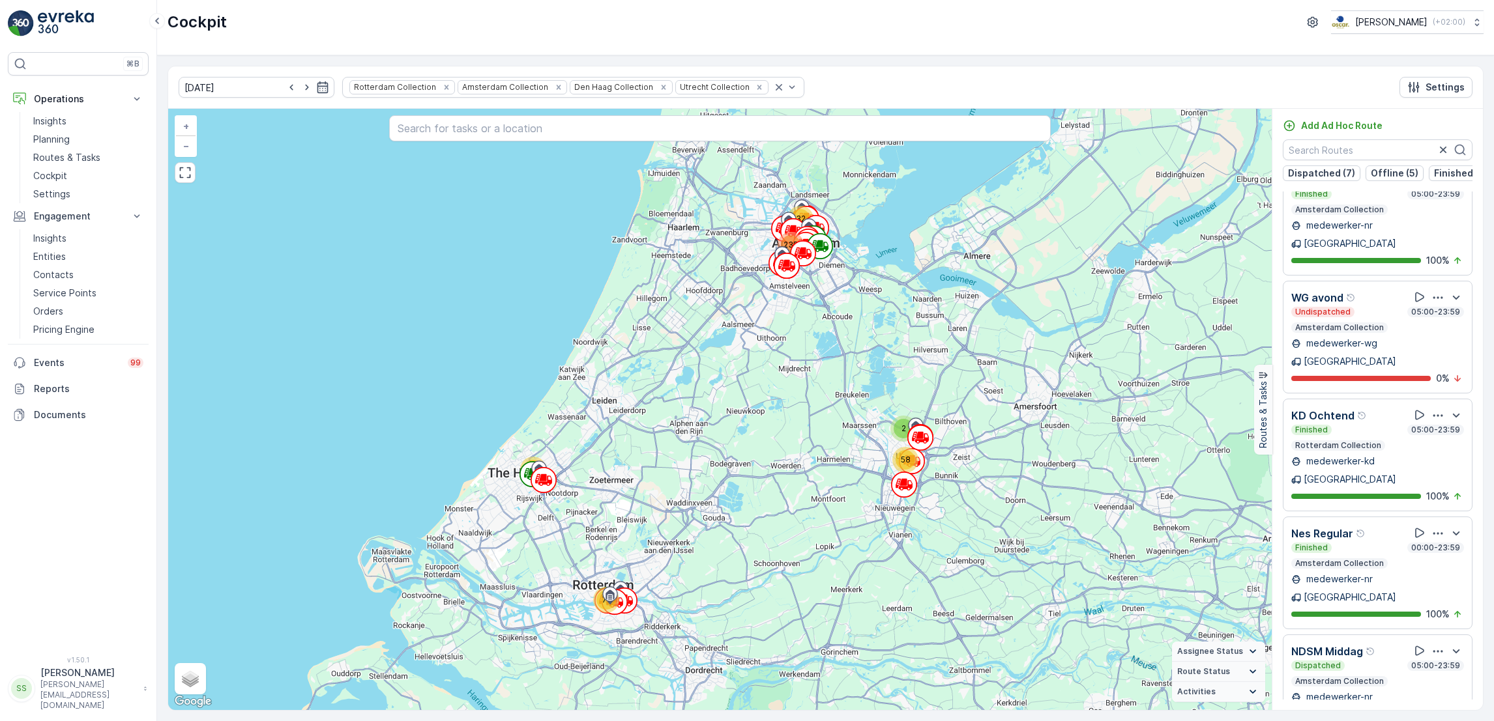
drag, startPoint x: 1483, startPoint y: 631, endPoint x: 1485, endPoint y: 618, distance: 13.2
click at [1485, 618] on div "11.09.2025 Rotterdam Collection Amsterdam Collection Den Haag Collection Utrech…" at bounding box center [825, 388] width 1337 height 666
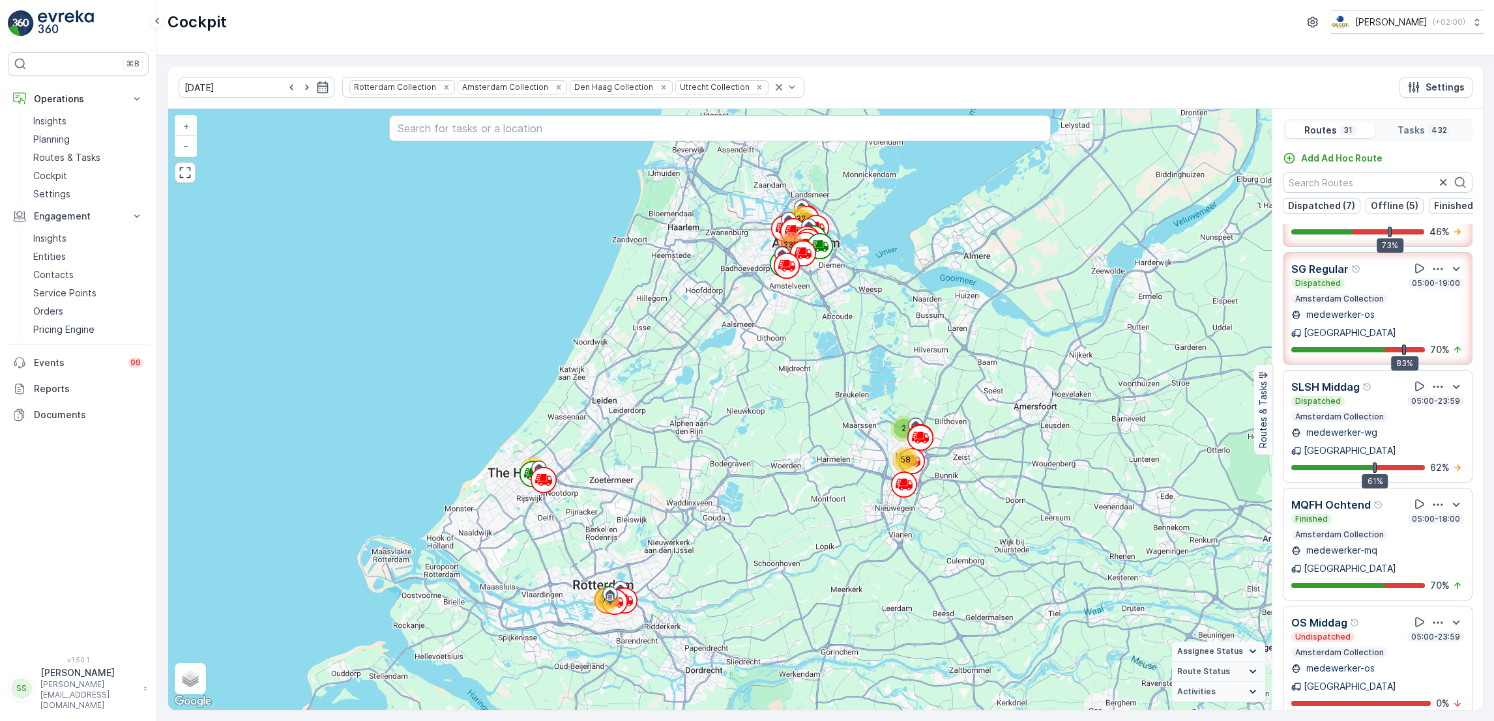
scroll to position [420, 0]
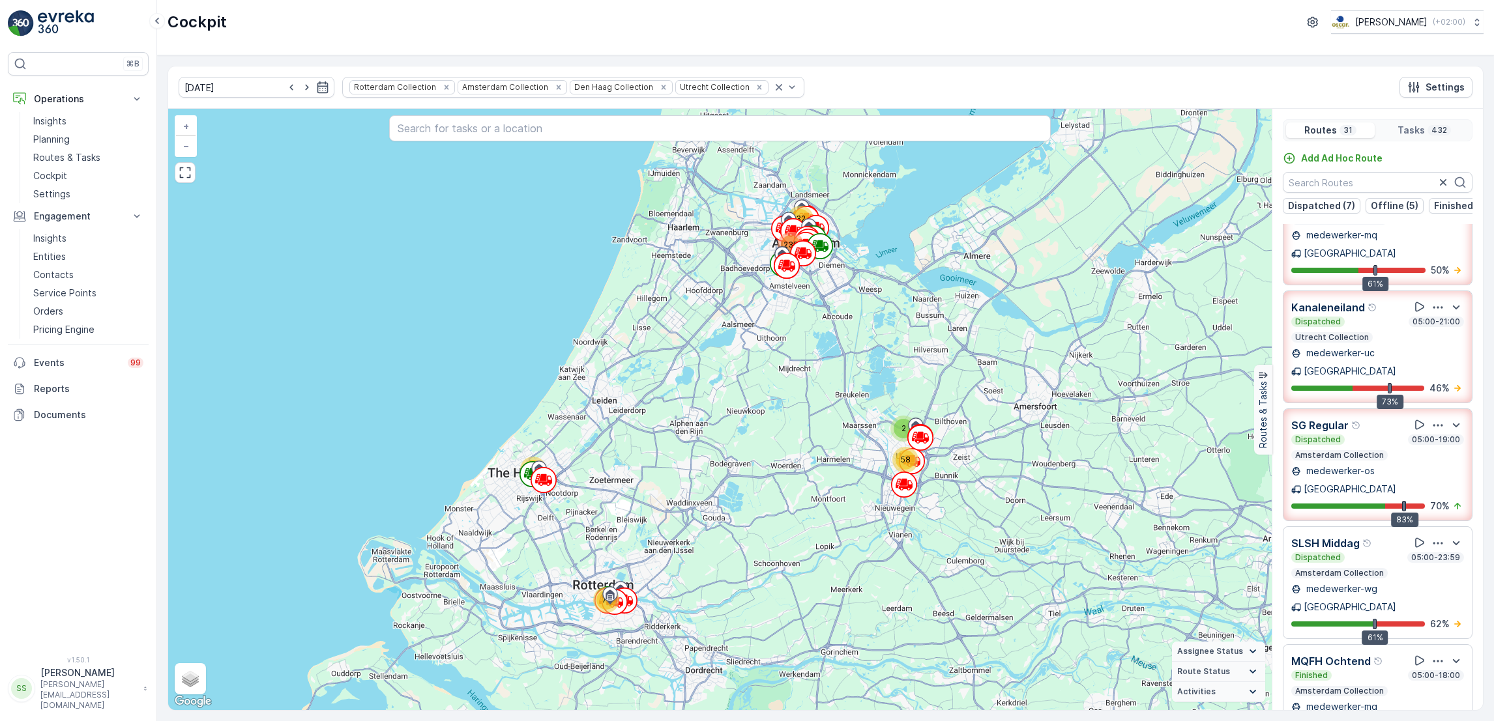
click at [1431, 655] on icon "button" at bounding box center [1437, 661] width 13 height 13
click at [1428, 690] on span "See More Details" at bounding box center [1437, 696] width 76 height 13
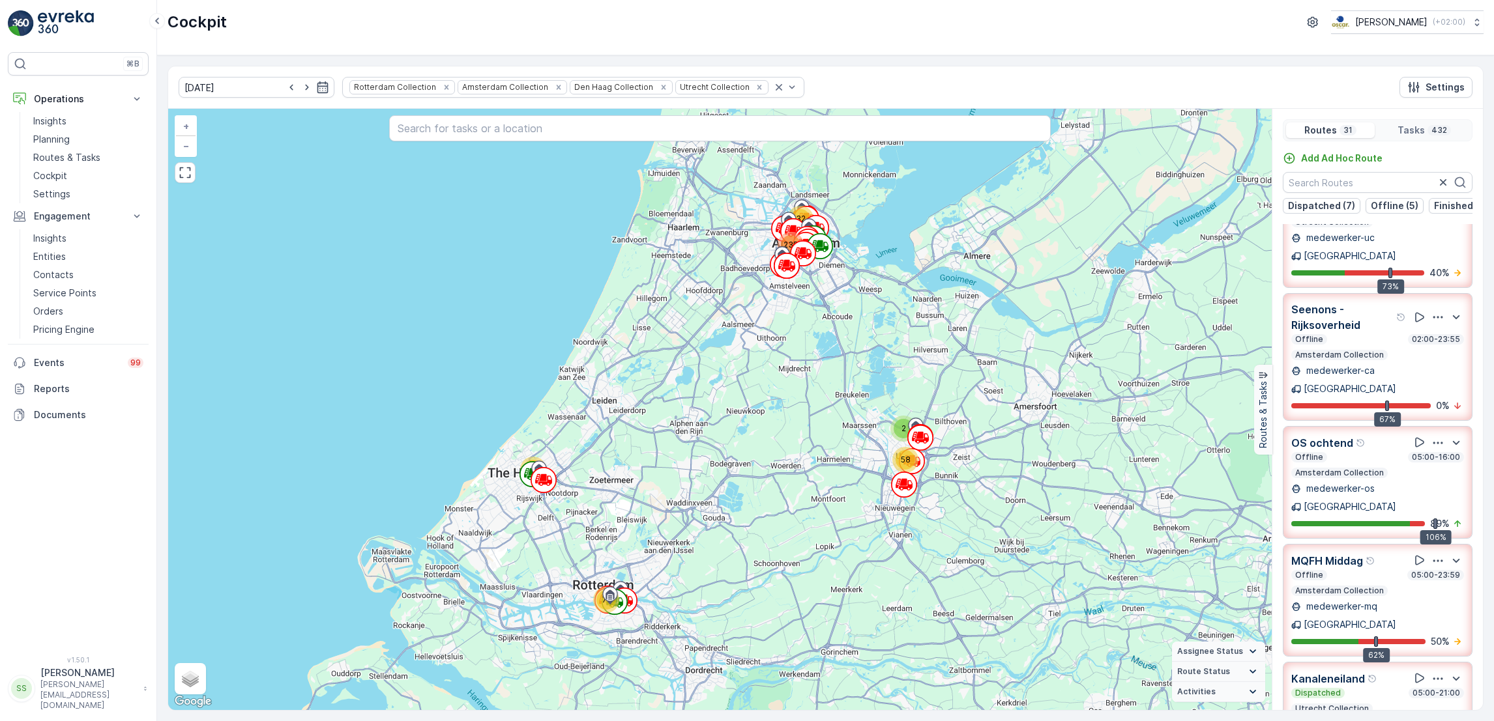
scroll to position [0, 0]
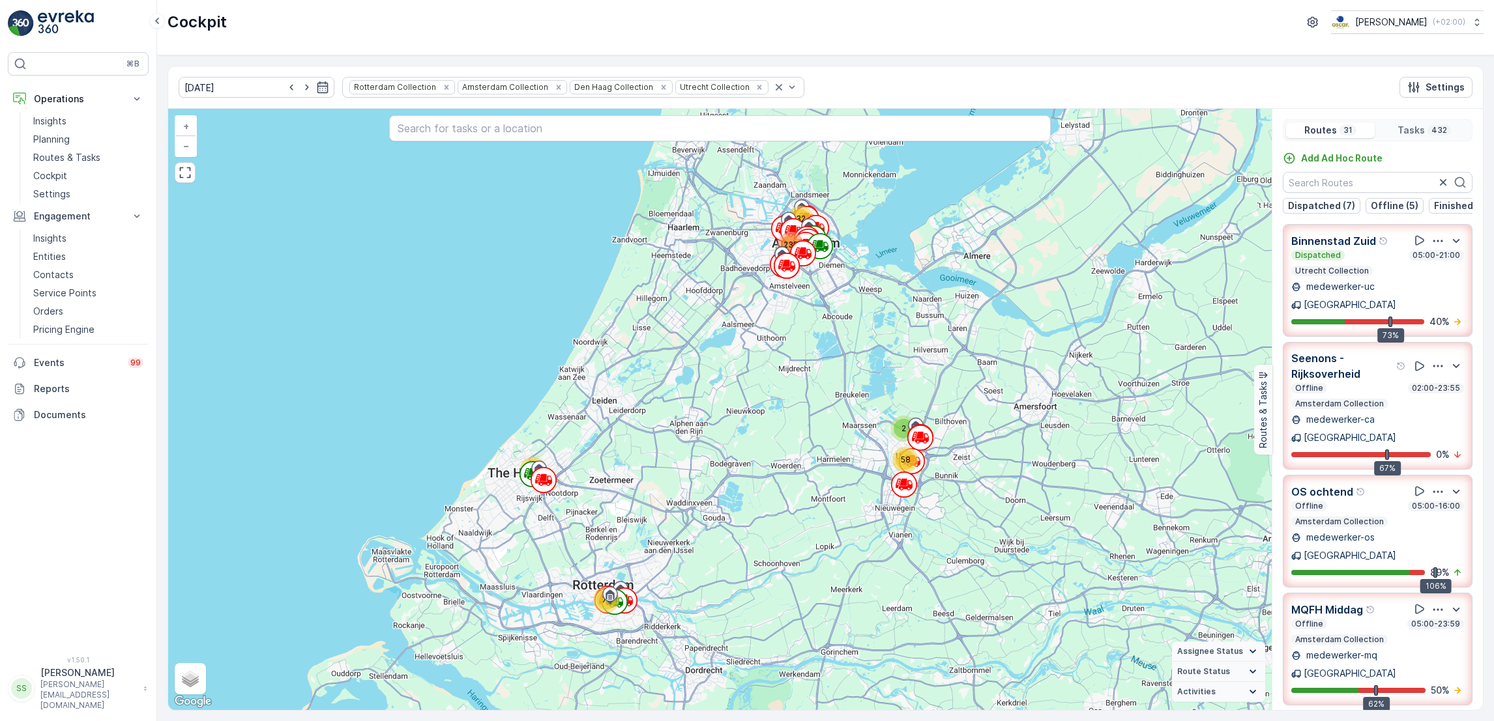
click at [1437, 249] on div at bounding box center [1438, 241] width 52 height 16
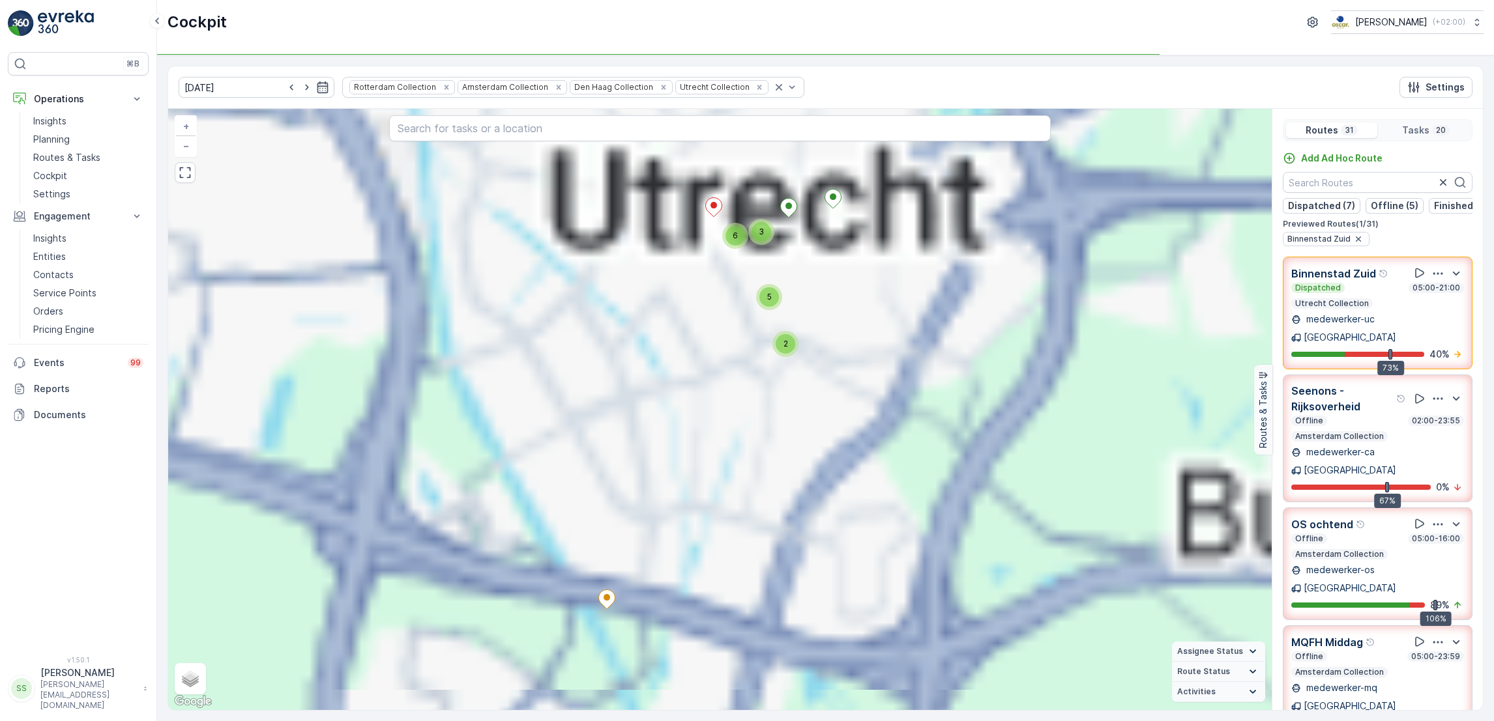
click at [1434, 246] on div "Binnenstad Zuid" at bounding box center [1378, 239] width 190 height 14
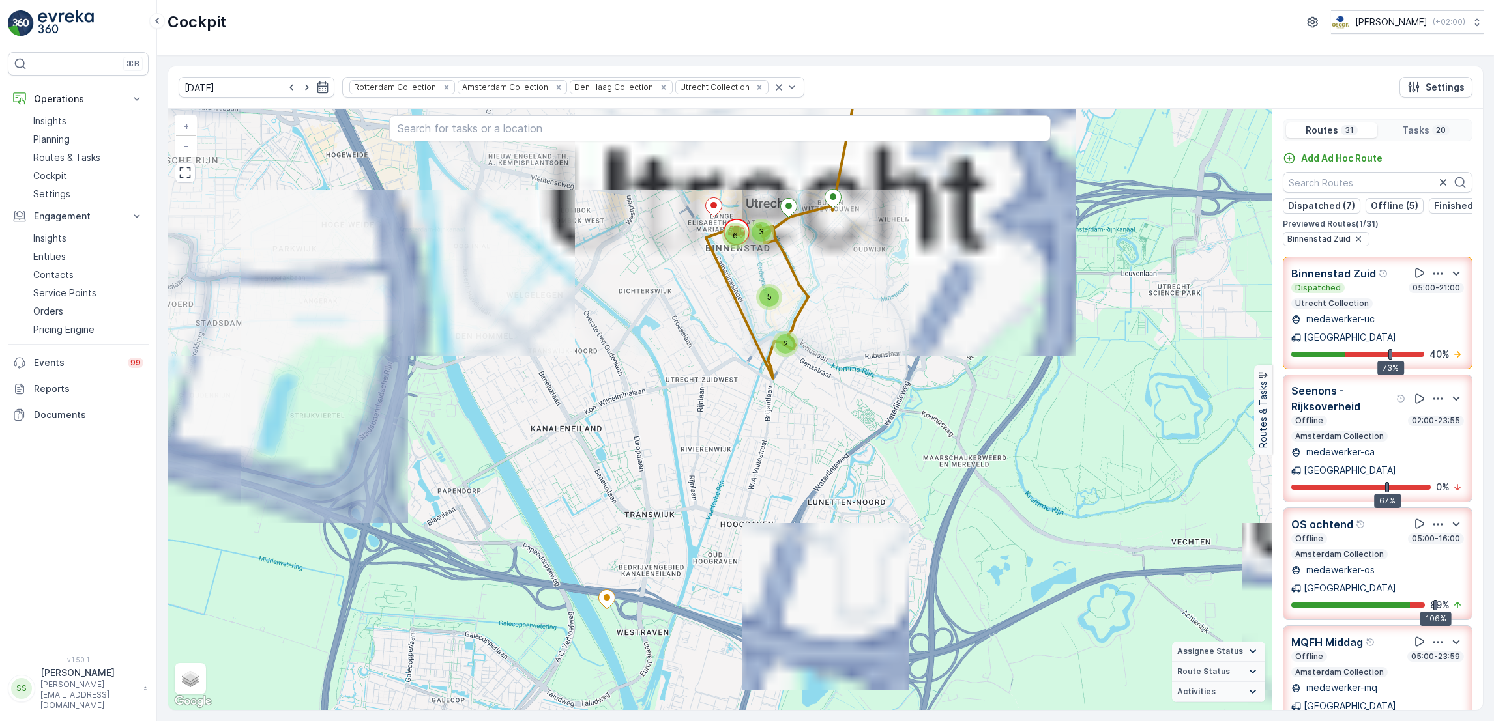
click at [1433, 274] on icon "button" at bounding box center [1438, 273] width 10 height 2
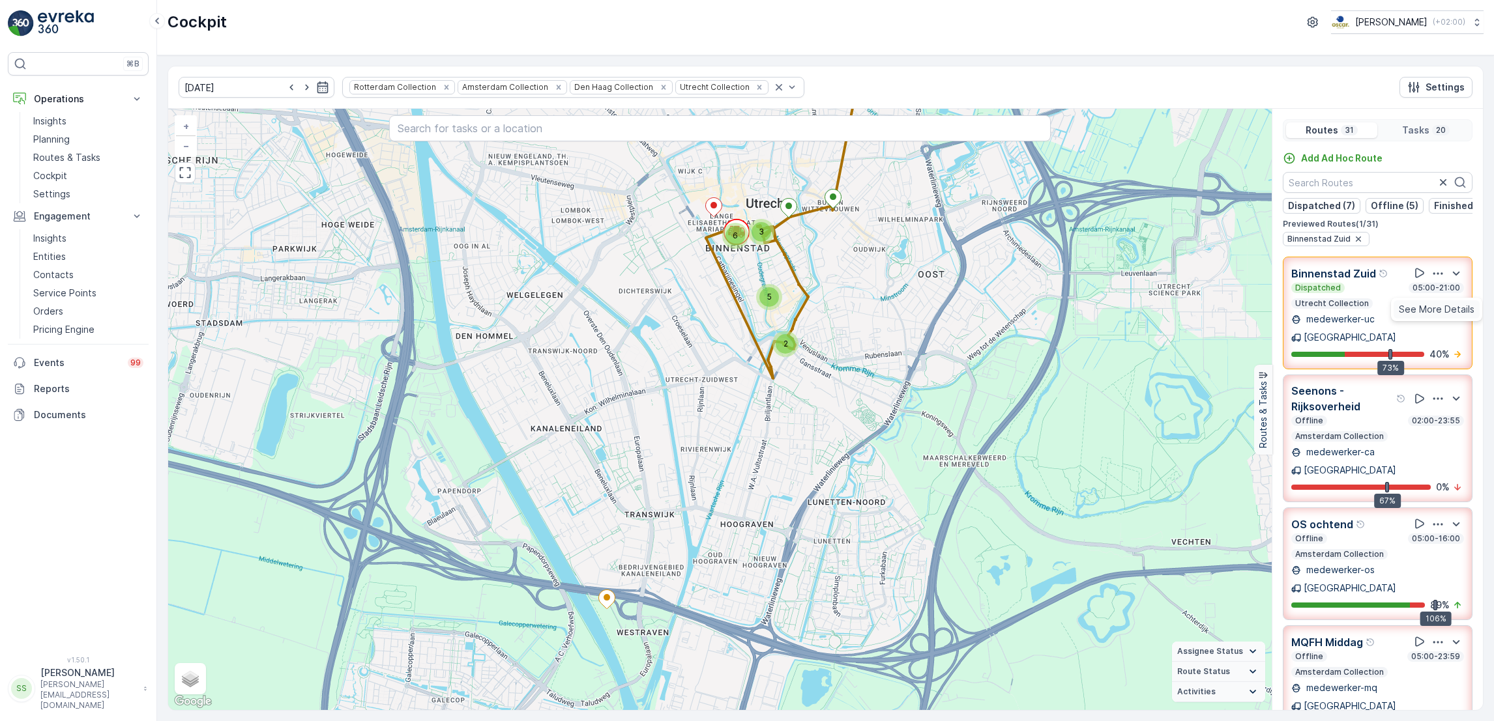
click at [1427, 308] on span "See More Details" at bounding box center [1437, 309] width 76 height 13
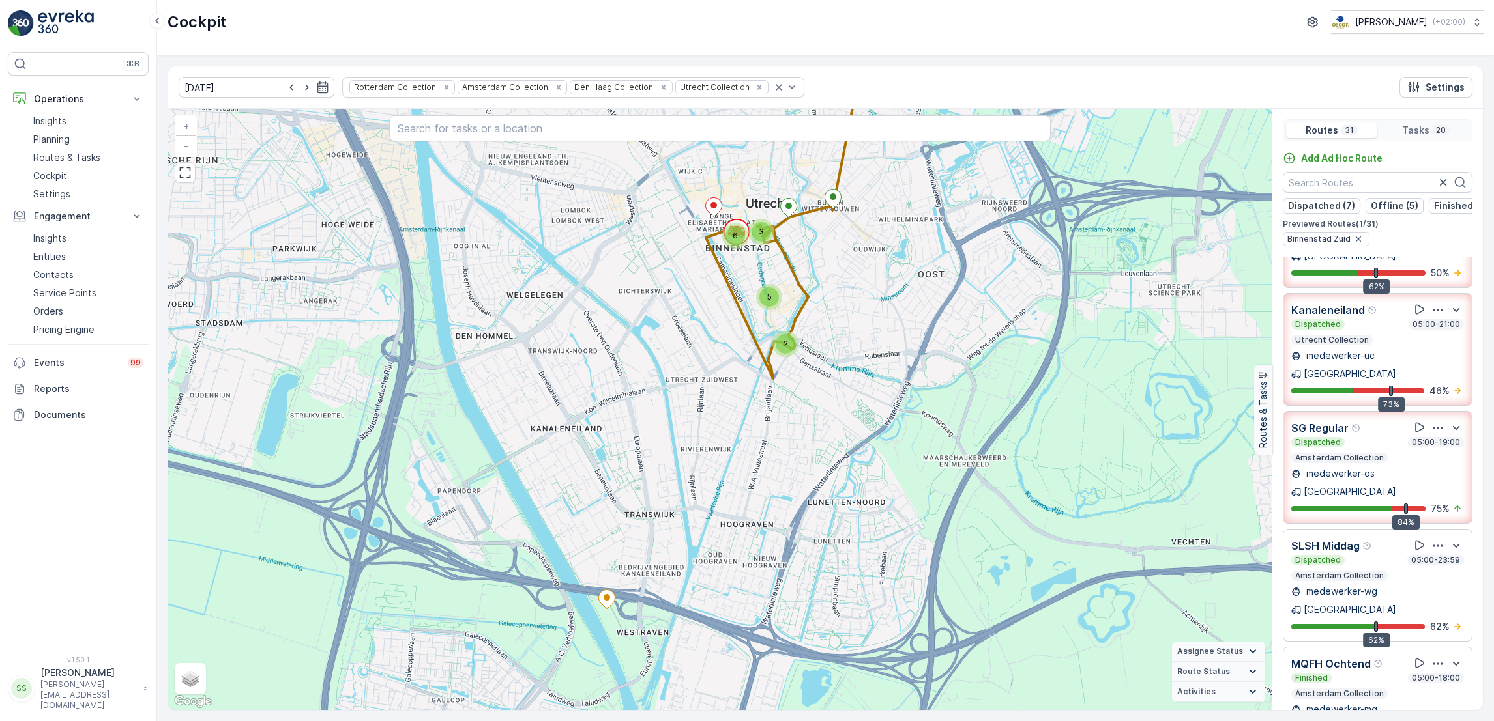
scroll to position [521, 0]
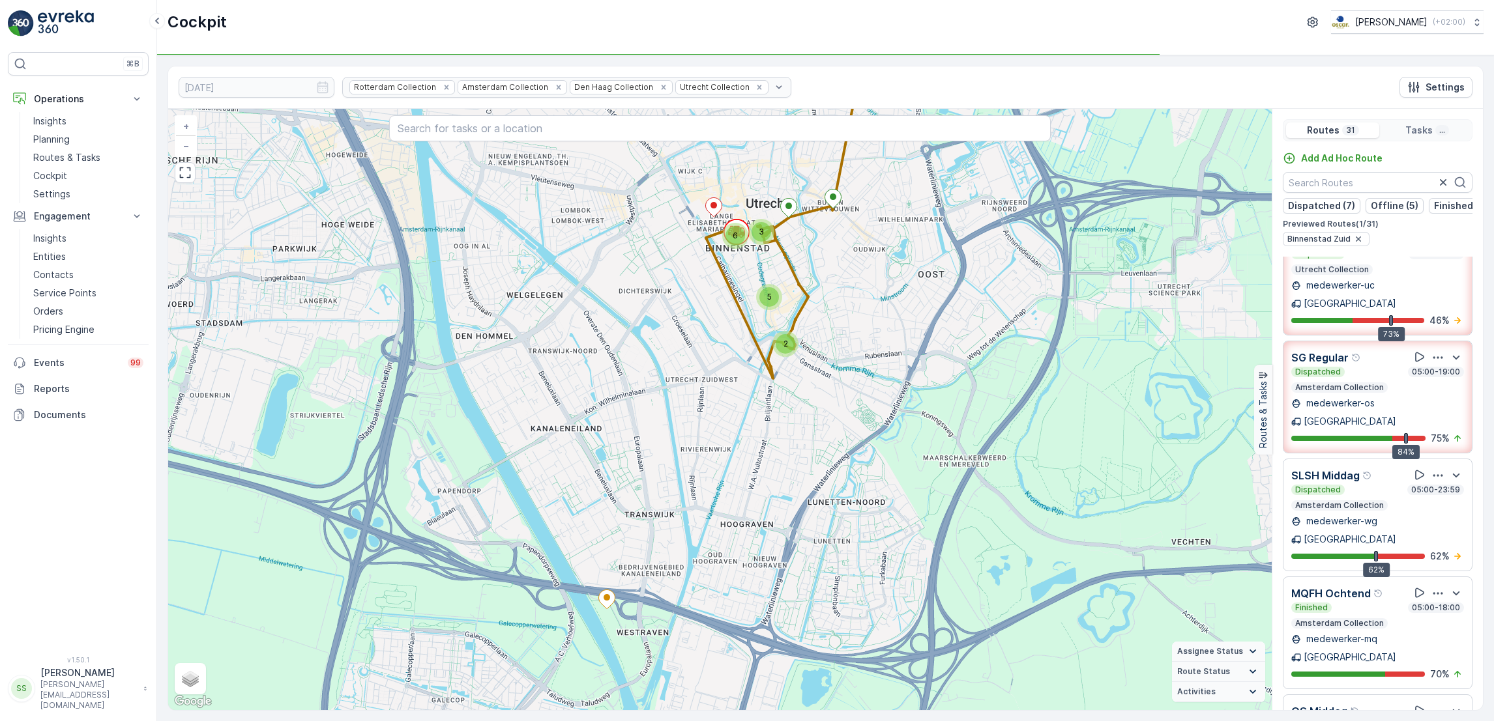
click at [1431, 469] on icon "button" at bounding box center [1437, 475] width 13 height 13
click at [1426, 505] on span "See More Details" at bounding box center [1437, 511] width 76 height 13
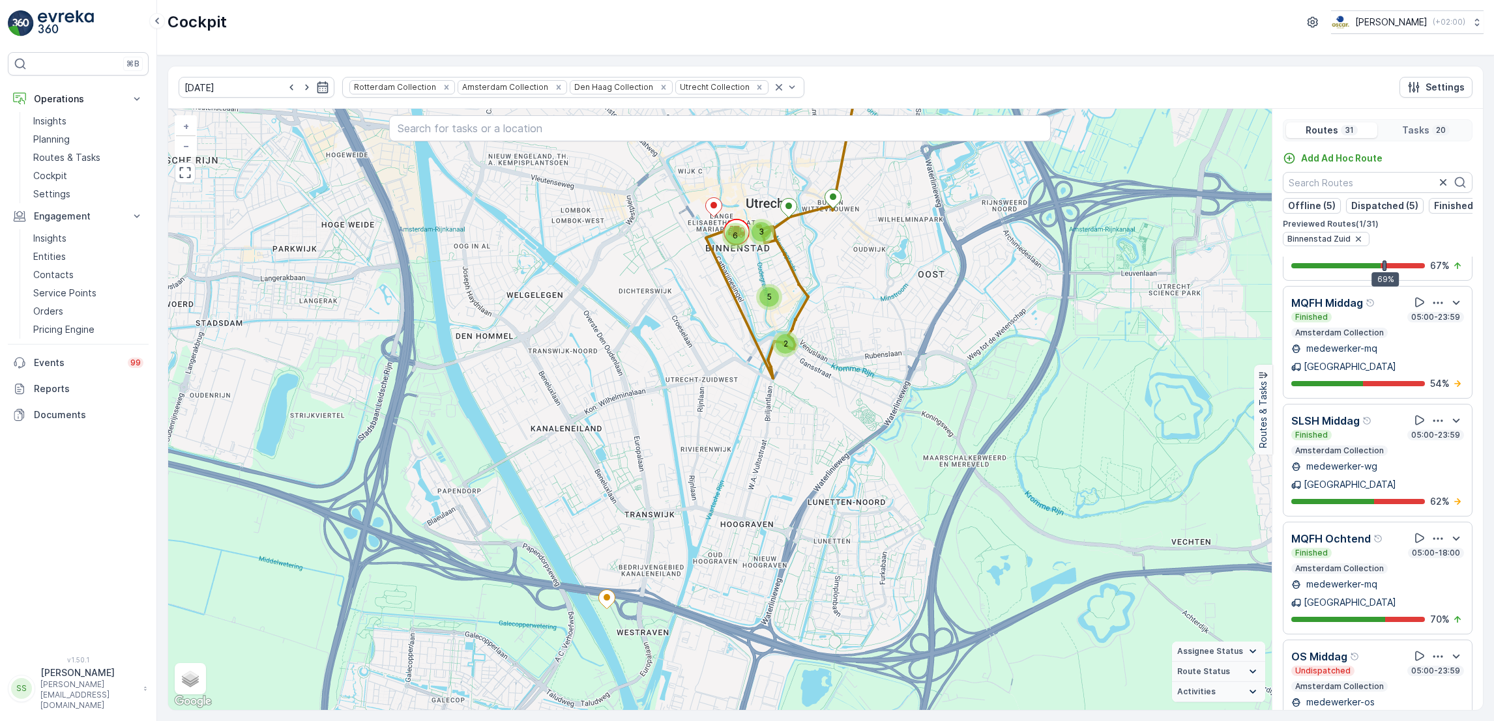
scroll to position [574, 0]
click at [1374, 179] on input "text" at bounding box center [1378, 182] width 190 height 21
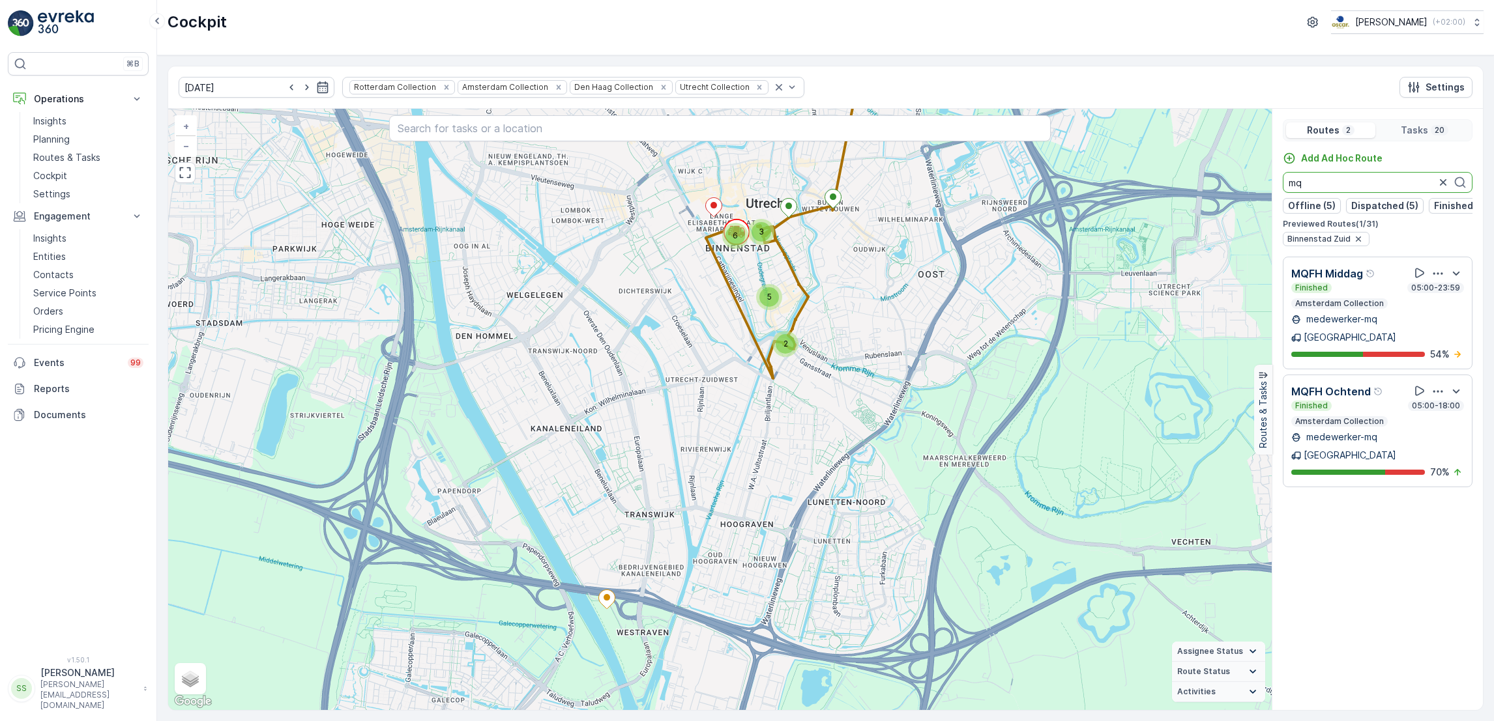
scroll to position [0, 0]
click at [1434, 280] on icon "button" at bounding box center [1437, 273] width 13 height 13
click at [1434, 303] on span "See More Details" at bounding box center [1440, 309] width 76 height 13
click at [57, 176] on p "Cockpit" at bounding box center [50, 175] width 34 height 13
click at [45, 175] on p "Cockpit" at bounding box center [50, 175] width 34 height 13
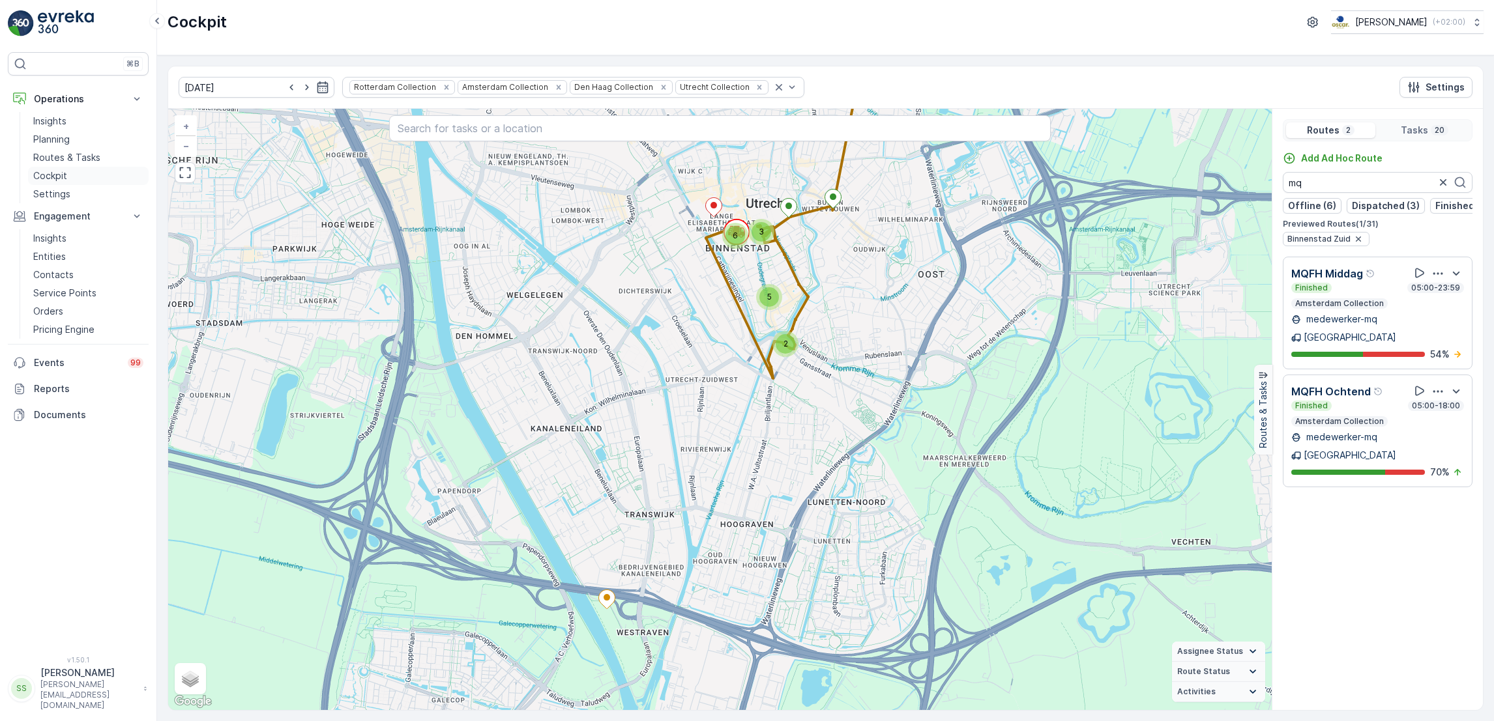
click at [45, 175] on p "Cockpit" at bounding box center [50, 175] width 34 height 13
drag, startPoint x: 45, startPoint y: 175, endPoint x: 53, endPoint y: 144, distance: 31.8
click at [53, 144] on div "Insights Planning Routes & Tasks Cockpit Settings" at bounding box center [88, 157] width 121 height 91
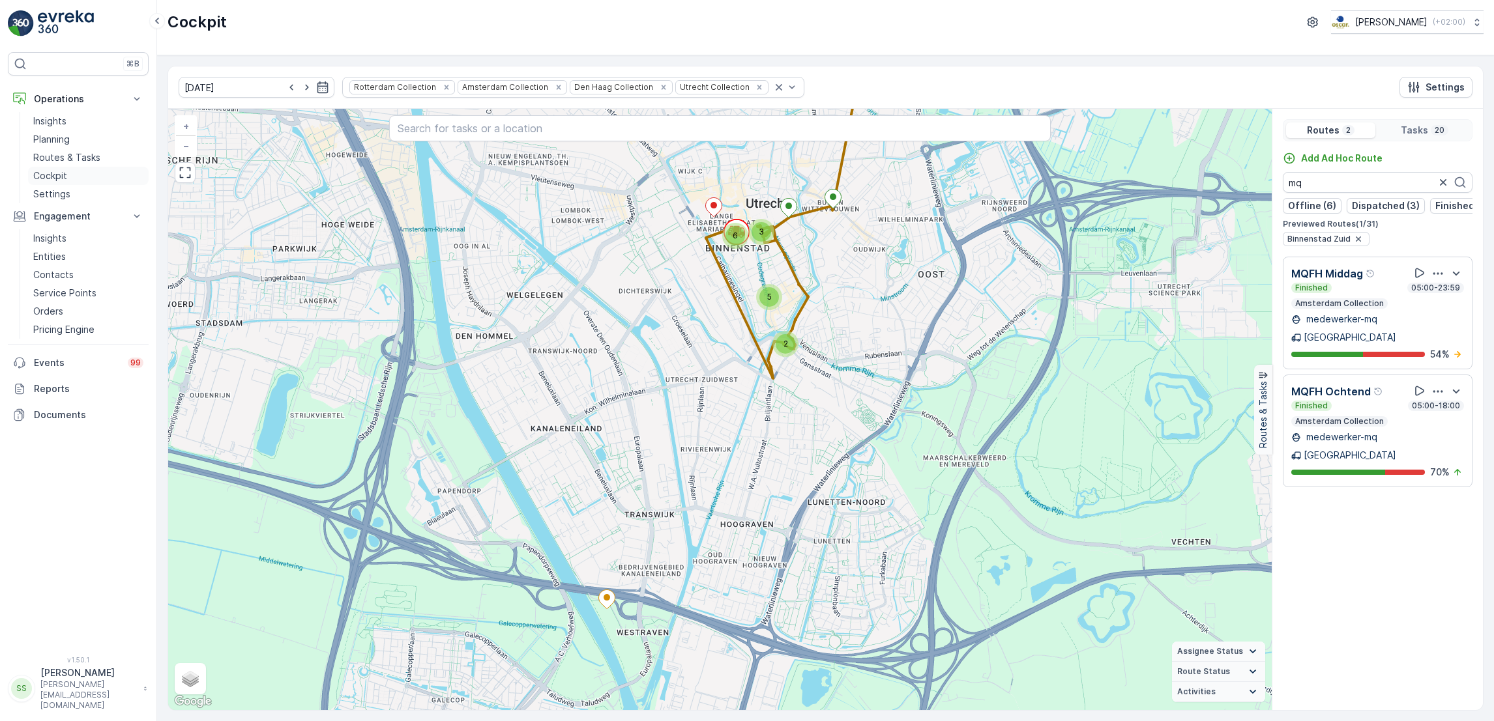
click at [48, 176] on p "Cockpit" at bounding box center [50, 175] width 34 height 13
drag, startPoint x: 1380, startPoint y: 185, endPoint x: 1081, endPoint y: 202, distance: 298.9
click at [1081, 202] on div "5 6 3 2 + − Satellite Roadmap Terrain Hybrid Leaflet Keyboard shortcuts Map Dat…" at bounding box center [825, 409] width 1314 height 601
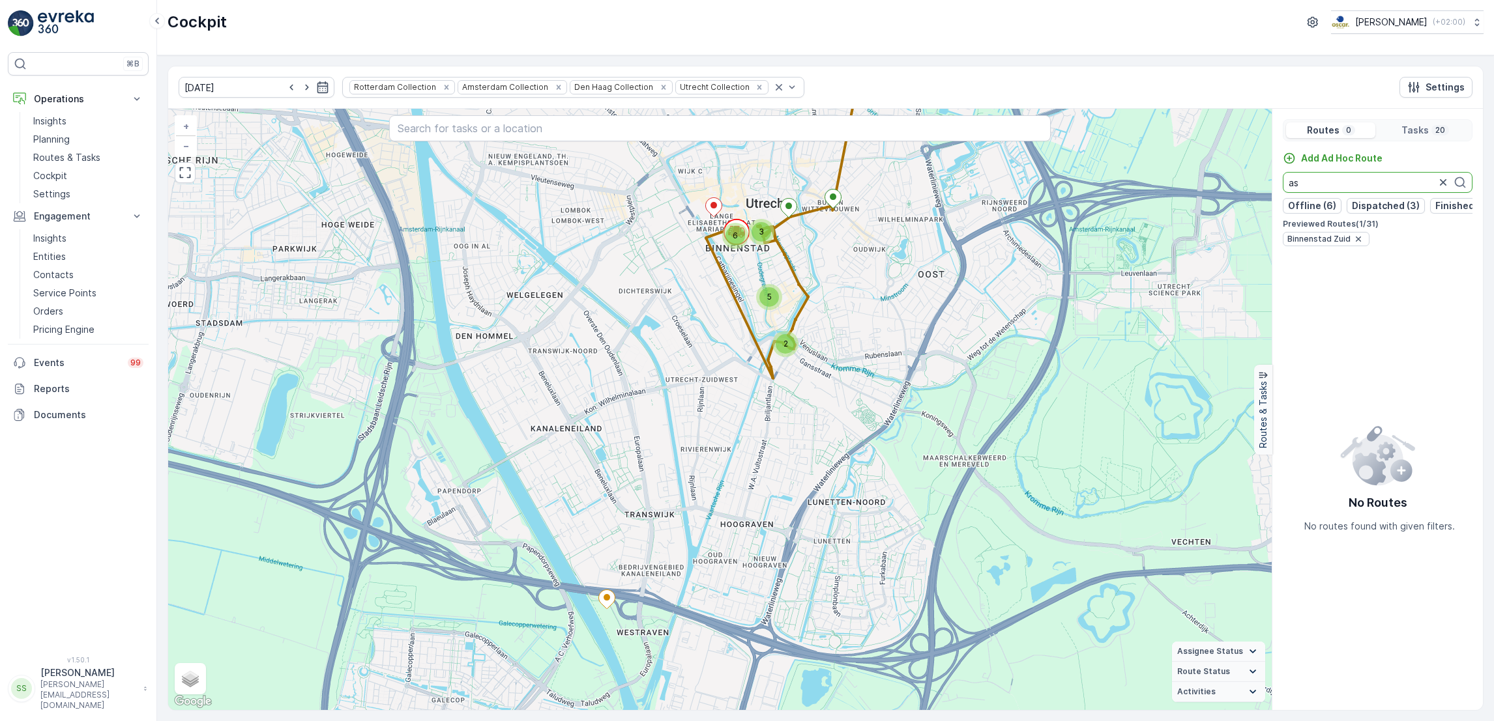
type input "a"
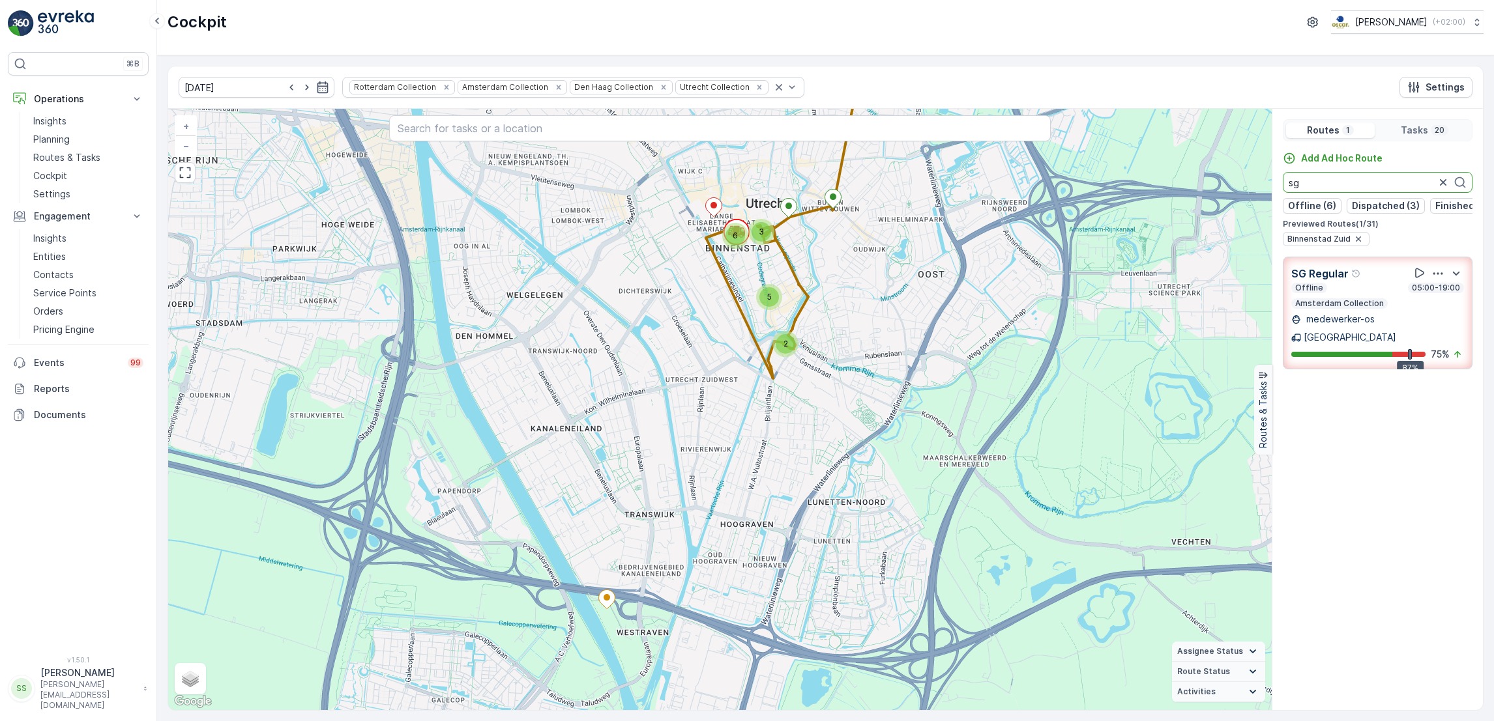
type input "sg"
click at [1436, 280] on icon "button" at bounding box center [1437, 273] width 13 height 13
click at [1441, 304] on span "See More Details" at bounding box center [1440, 309] width 76 height 13
click at [820, 16] on div "Cockpit Oscar Circulair ( +02:00 )" at bounding box center [825, 21] width 1316 height 23
click at [1442, 185] on icon "button" at bounding box center [1442, 182] width 13 height 13
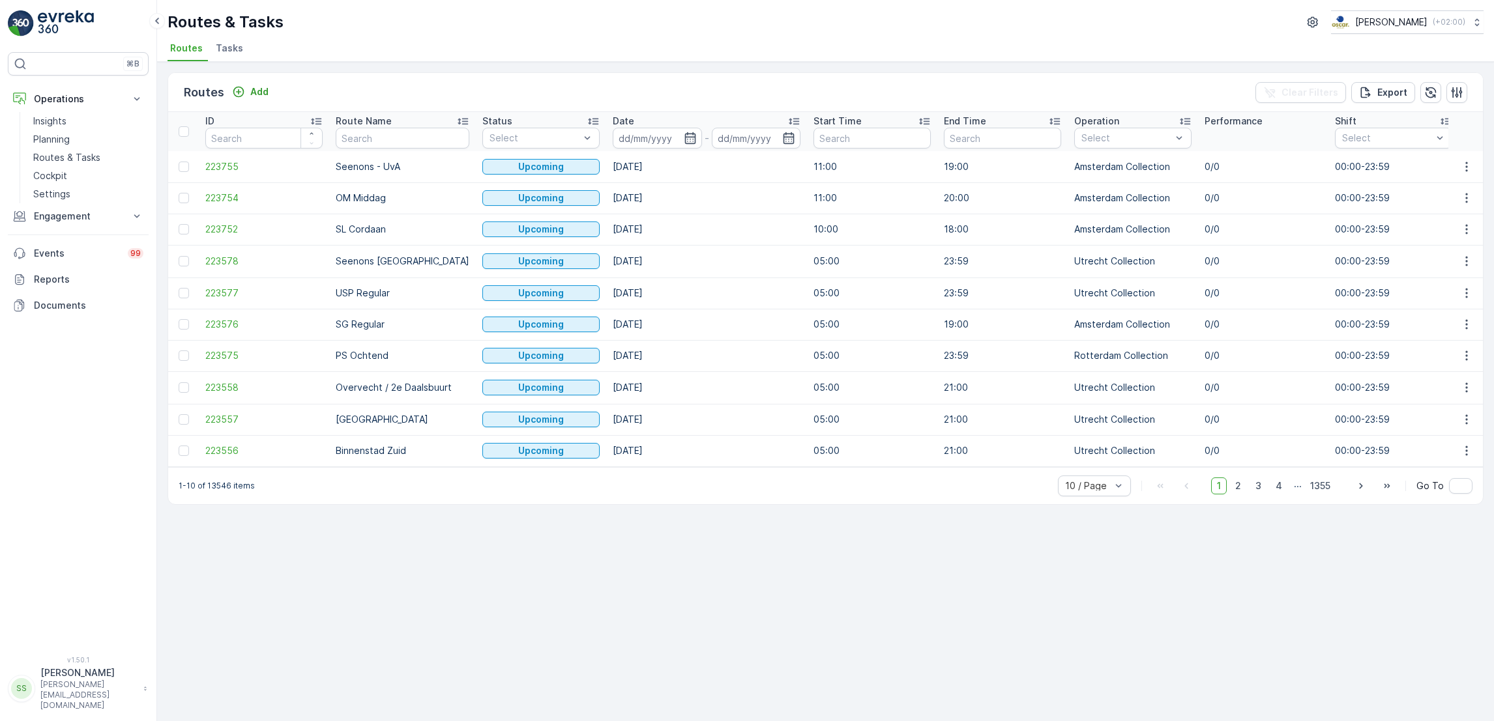
click at [234, 36] on div "Routes & Tasks Oscar Circulair ( +02:00 ) Routes Tasks" at bounding box center [825, 31] width 1337 height 62
click at [80, 154] on p "Routes & Tasks" at bounding box center [66, 157] width 67 height 13
click at [68, 142] on p "Planning" at bounding box center [51, 139] width 36 height 13
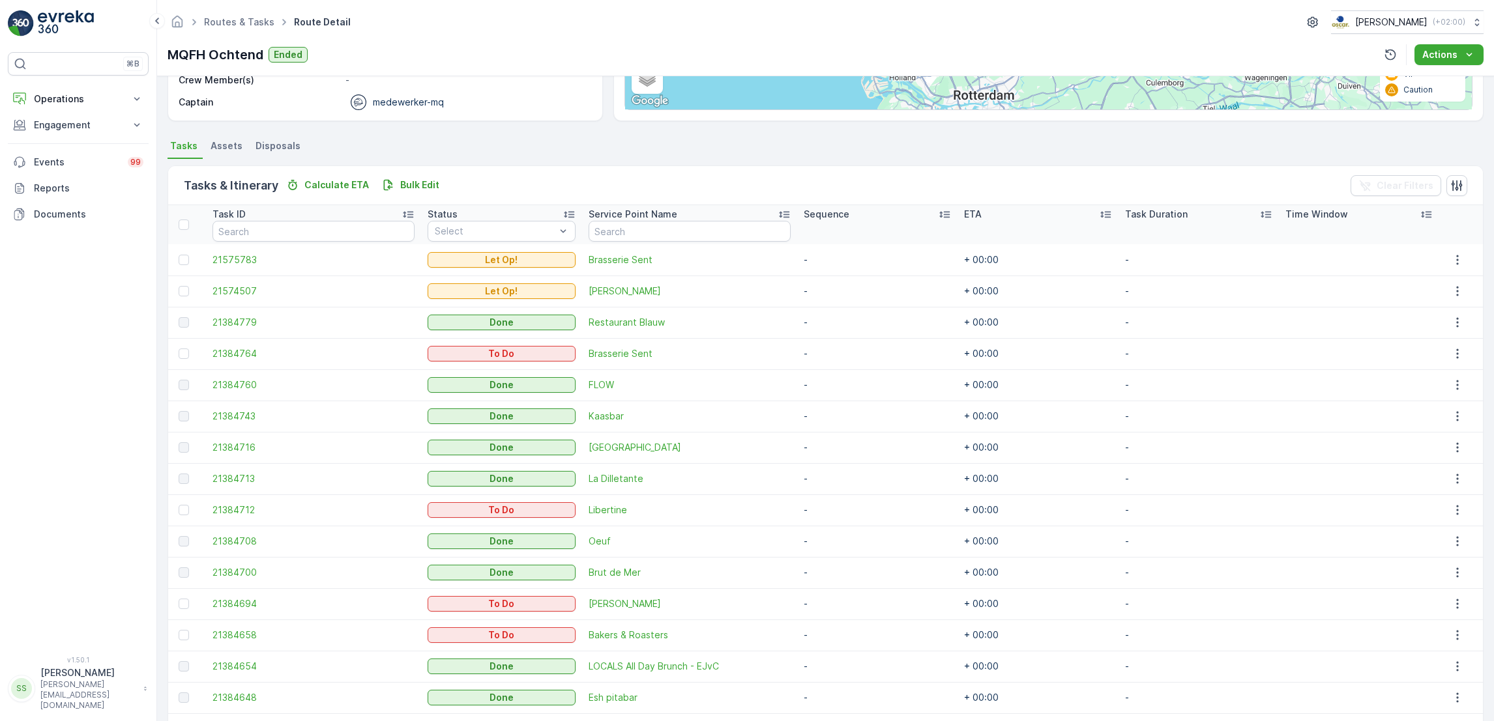
scroll to position [225, 0]
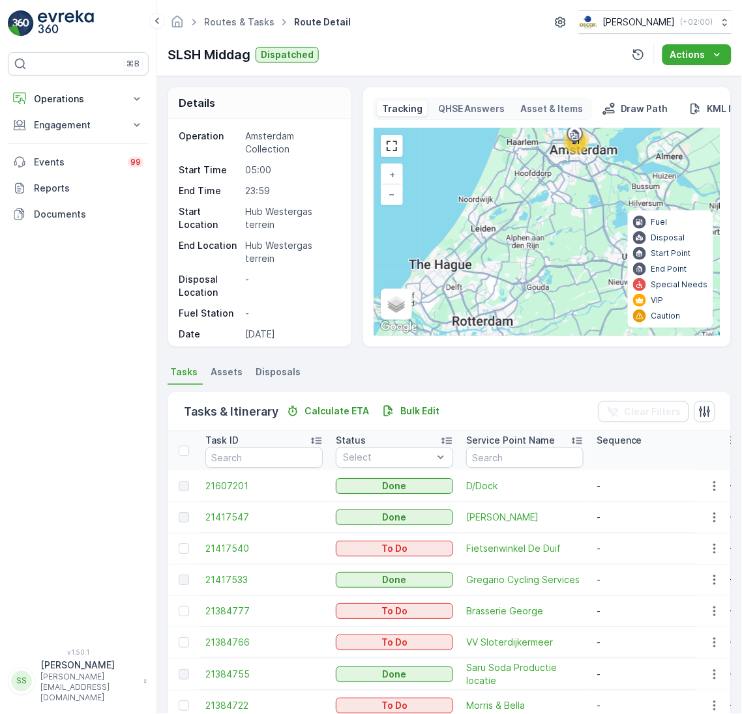
click at [248, 29] on ul "Routes & Tasks" at bounding box center [246, 22] width 90 height 19
click at [244, 22] on link "Routes & Tasks" at bounding box center [239, 21] width 70 height 11
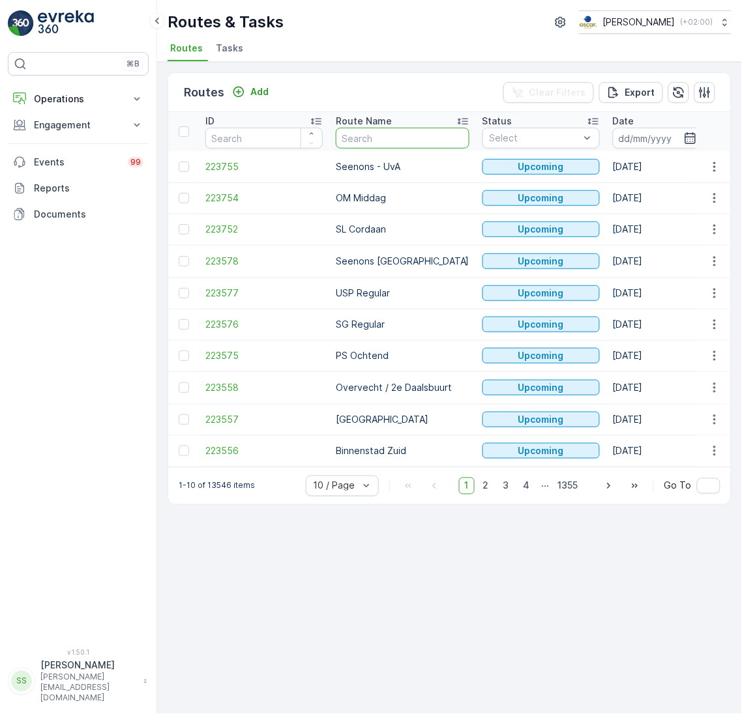
click at [370, 133] on input "text" at bounding box center [403, 138] width 134 height 21
type input "mq"
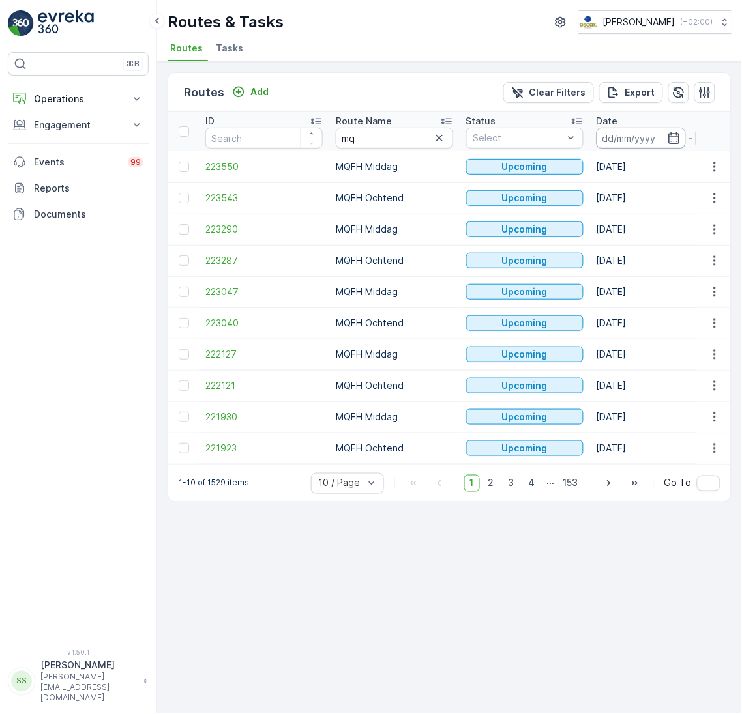
click at [665, 139] on input at bounding box center [640, 138] width 89 height 21
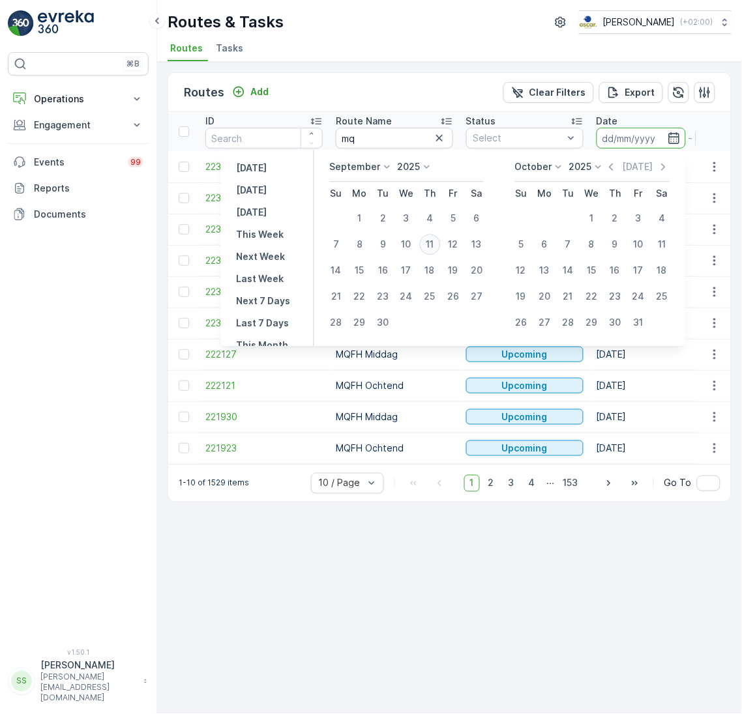
click at [437, 250] on div "11" at bounding box center [429, 244] width 21 height 21
type input "[DATE]"
click at [437, 250] on div "11" at bounding box center [429, 244] width 21 height 21
type input "[DATE]"
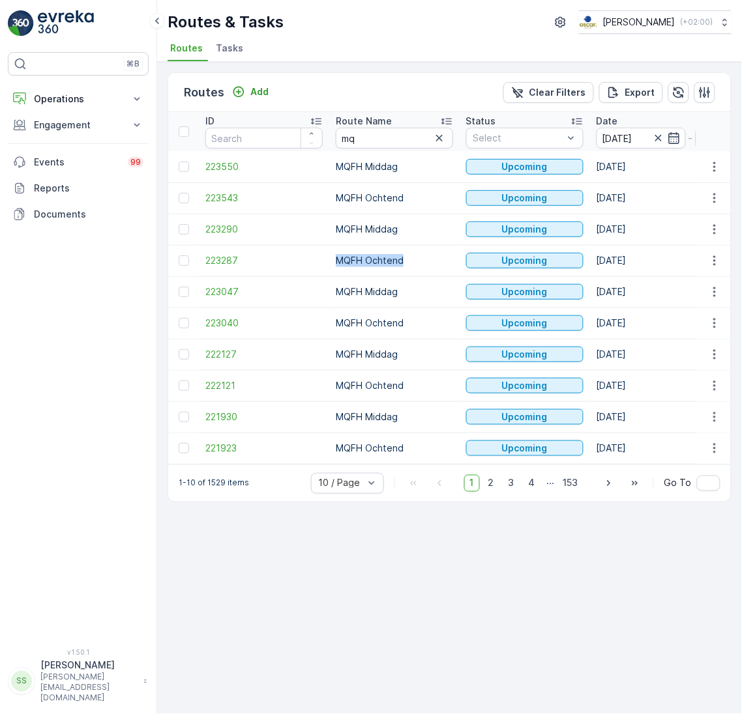
click at [437, 250] on td "MQFH Ochtend" at bounding box center [394, 260] width 130 height 31
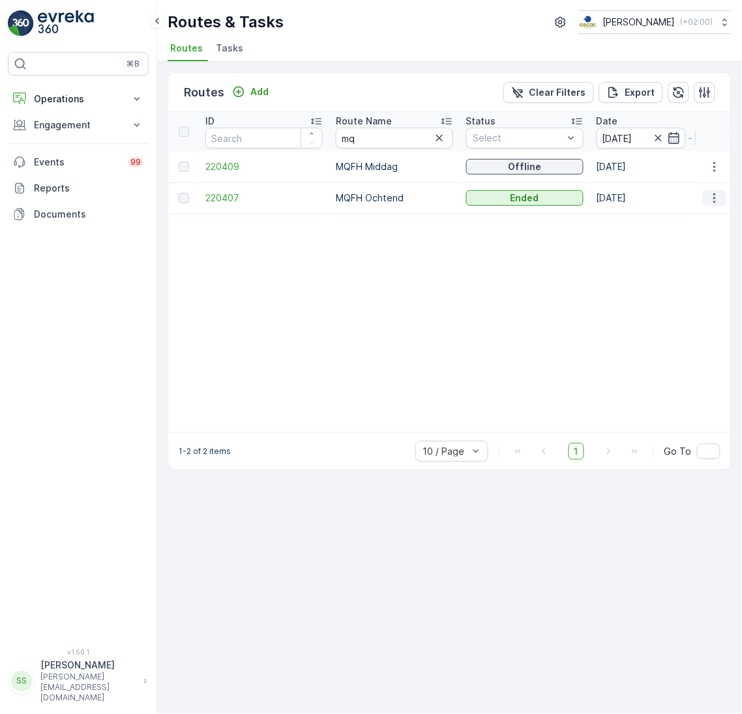
click at [706, 196] on button "button" at bounding box center [714, 198] width 23 height 16
click at [706, 213] on span "See More Details" at bounding box center [684, 216] width 76 height 13
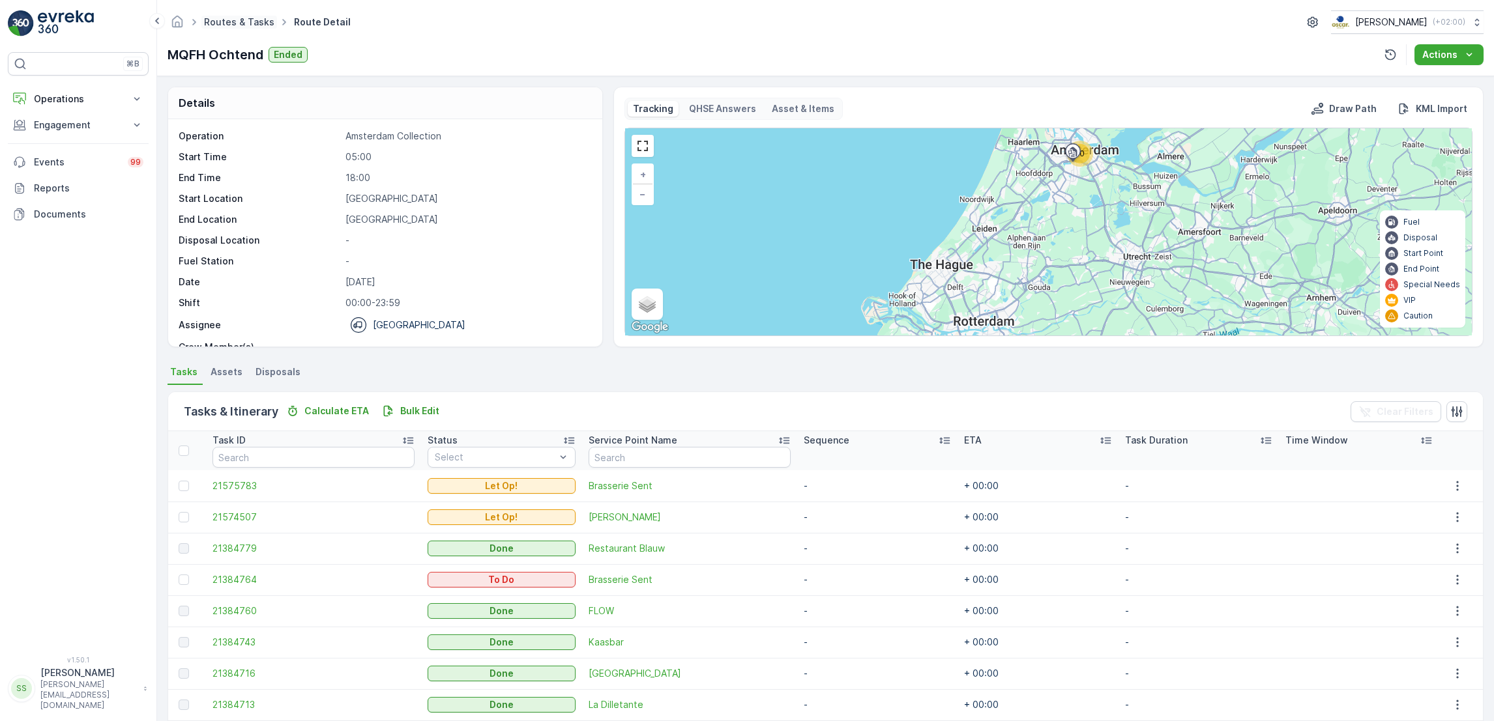
click at [248, 25] on link "Routes & Tasks" at bounding box center [239, 21] width 70 height 11
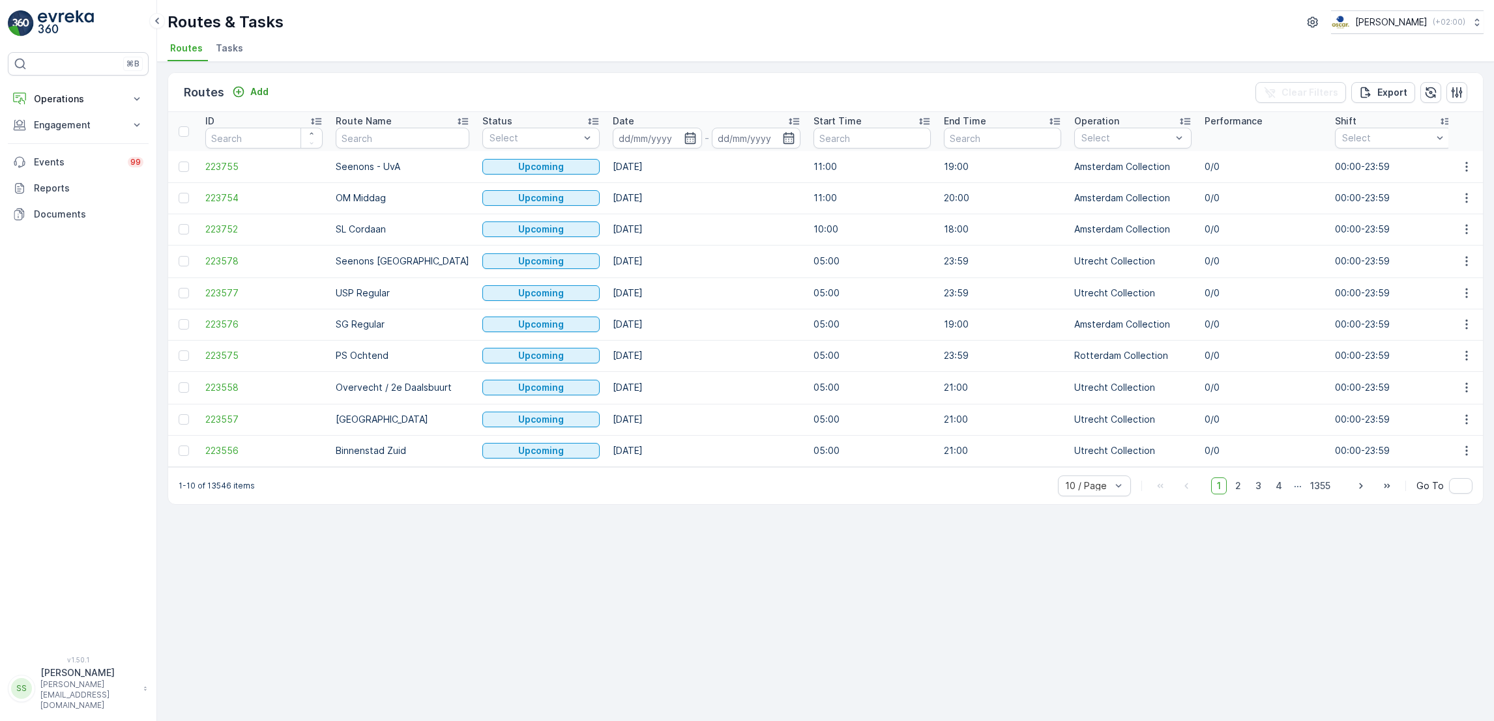
click at [216, 48] on span "Tasks" at bounding box center [229, 48] width 27 height 13
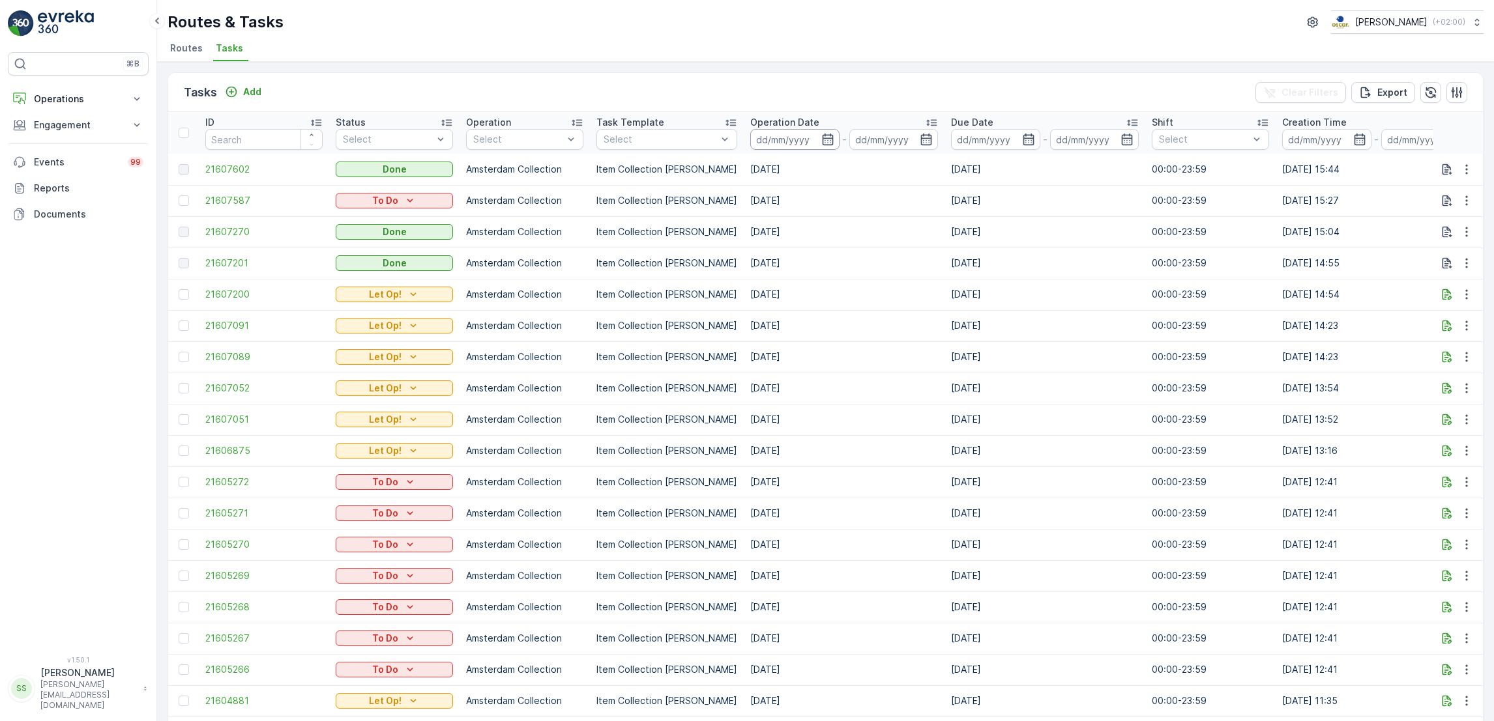
click at [824, 144] on input at bounding box center [794, 139] width 89 height 21
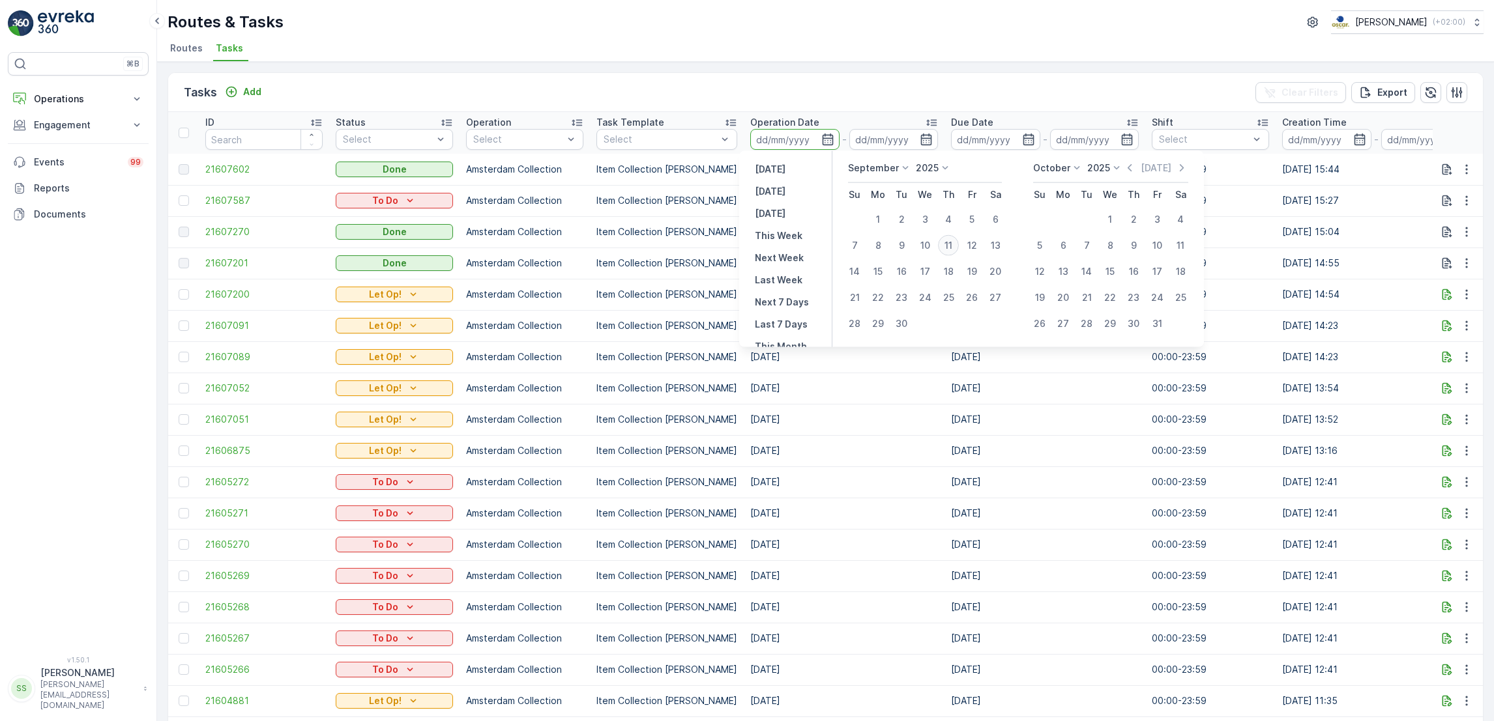
click at [945, 242] on div "11" at bounding box center [948, 245] width 21 height 21
type input "[DATE]"
click at [945, 242] on div "11" at bounding box center [948, 245] width 21 height 21
type input "[DATE]"
click at [945, 242] on td "[DATE]" at bounding box center [1044, 231] width 201 height 31
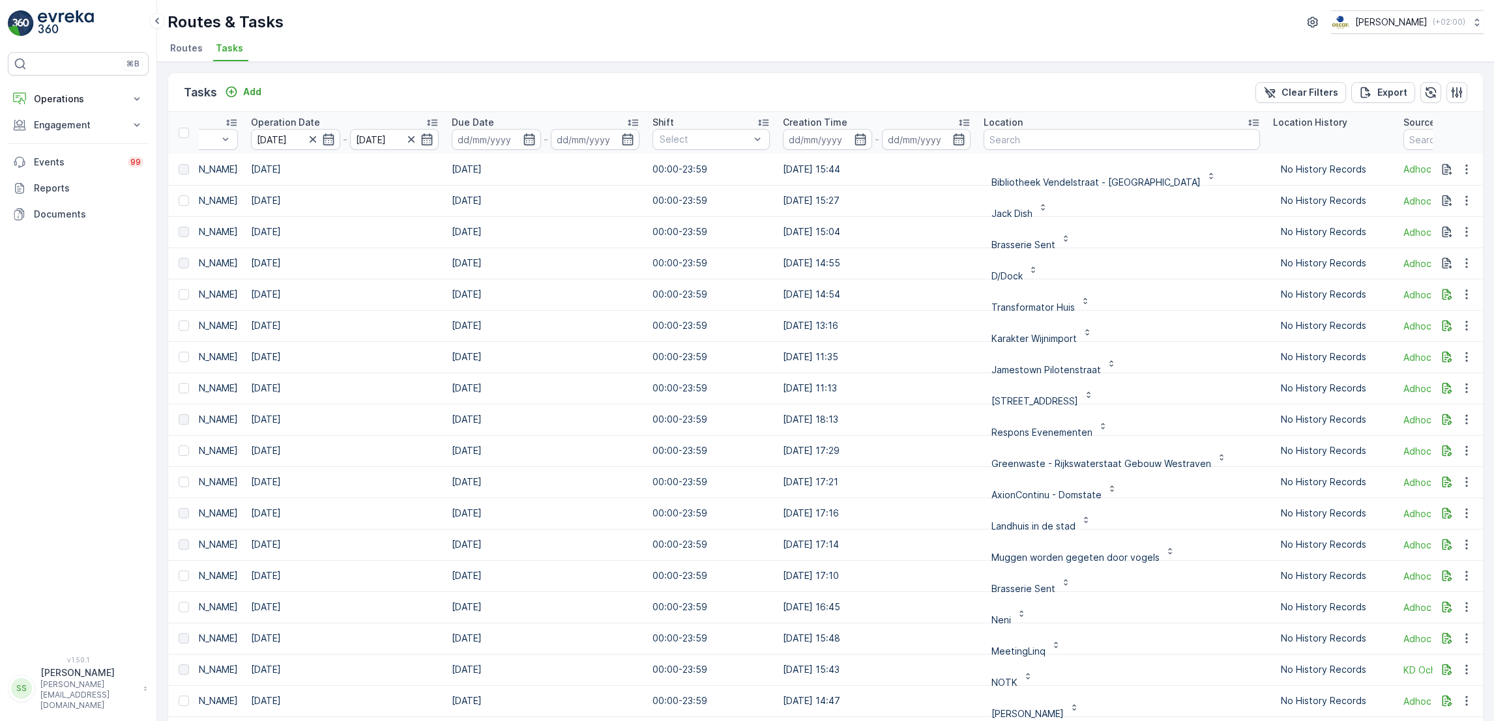
scroll to position [0, 503]
click at [1100, 136] on input "text" at bounding box center [1117, 139] width 276 height 21
type input "bols"
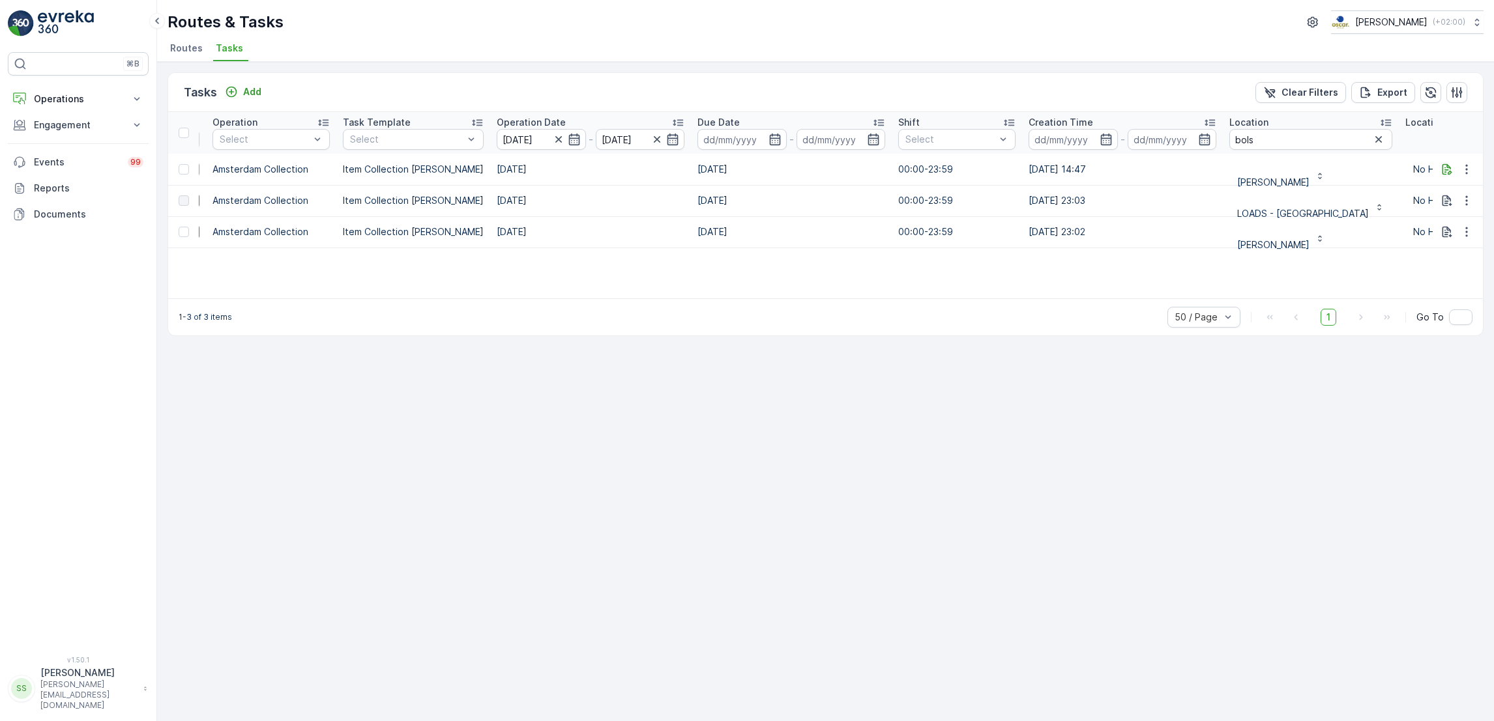
scroll to position [0, 256]
drag, startPoint x: 1254, startPoint y: 145, endPoint x: 1054, endPoint y: 157, distance: 200.4
click at [1054, 157] on table "ID Status Select Operation Select Task Template Select Operation Date [DATE] - …" at bounding box center [940, 180] width 2056 height 136
type input "sent"
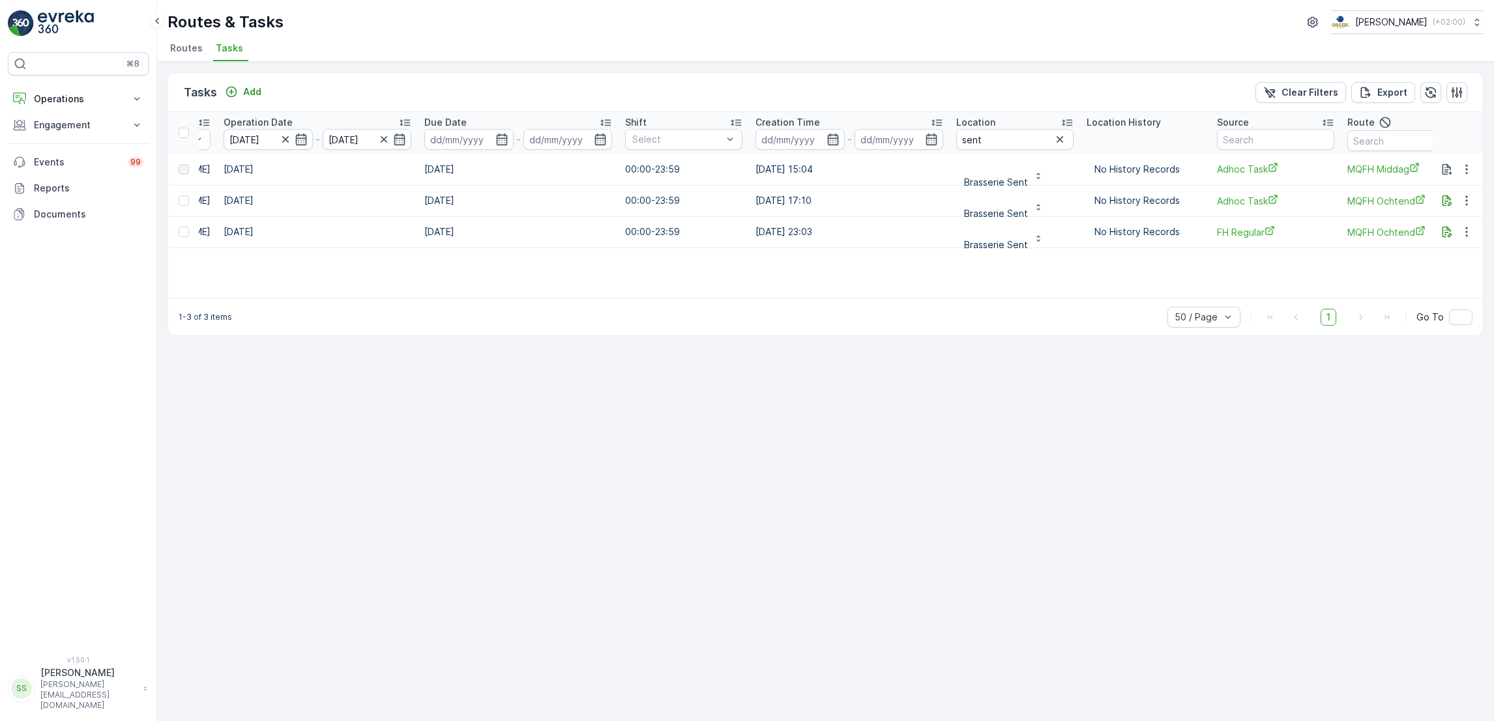
scroll to position [0, 531]
drag, startPoint x: 1006, startPoint y: 139, endPoint x: 841, endPoint y: 124, distance: 165.6
click at [841, 124] on tr "ID Status Select Operation Select Task Template Select Operation Date [DATE] - …" at bounding box center [642, 133] width 2010 height 42
type input "bakers"
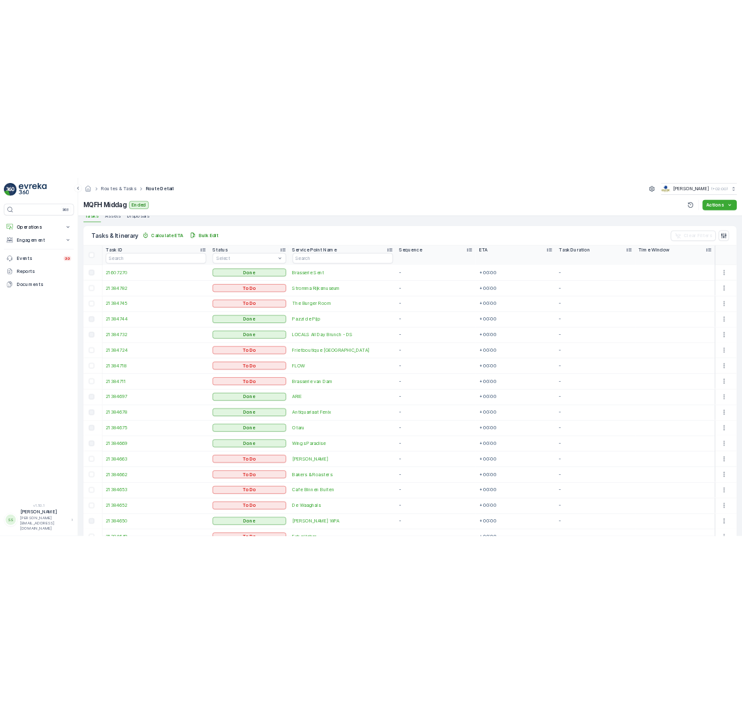
scroll to position [296, 0]
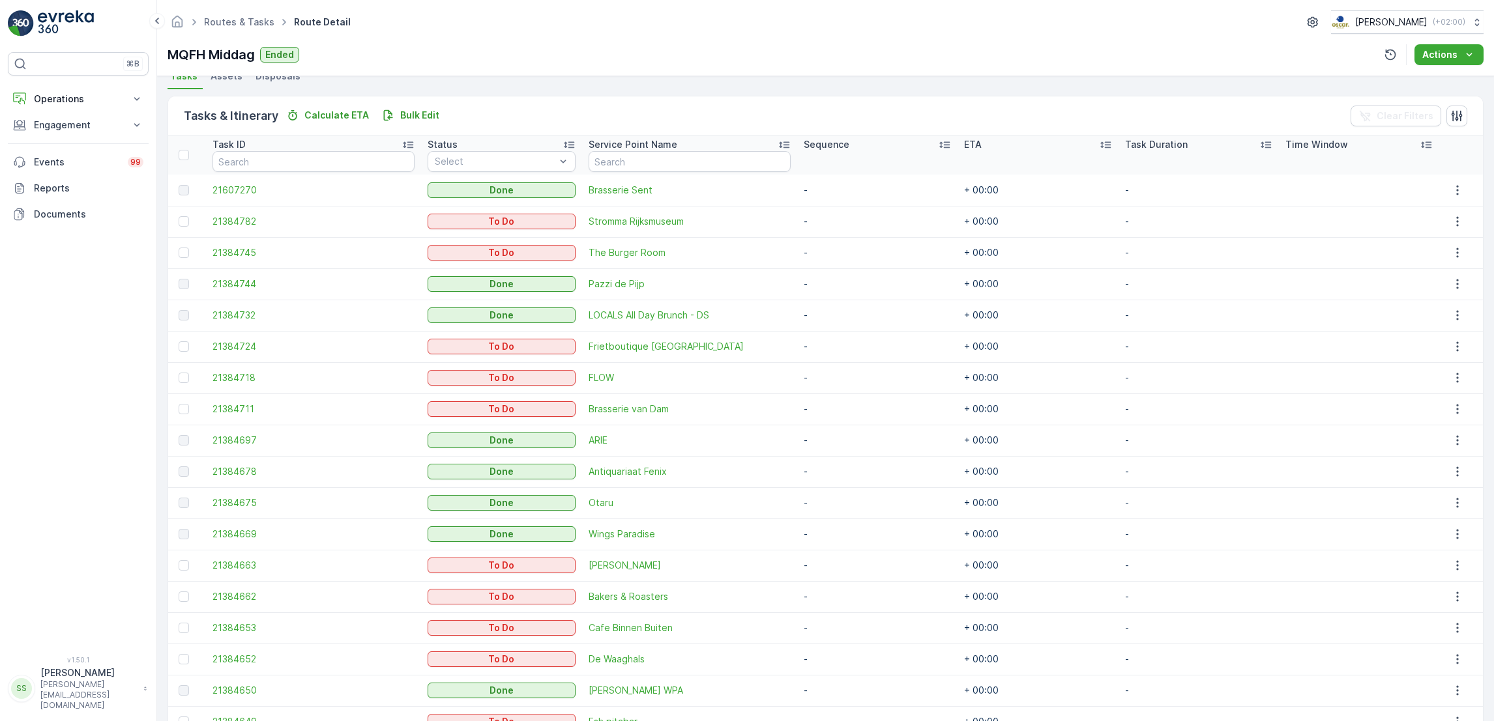
click at [1069, 43] on div "Routes & Tasks Route Detail [PERSON_NAME] ( +02:00 ) MQFH Middag Ended Actions" at bounding box center [825, 38] width 1337 height 76
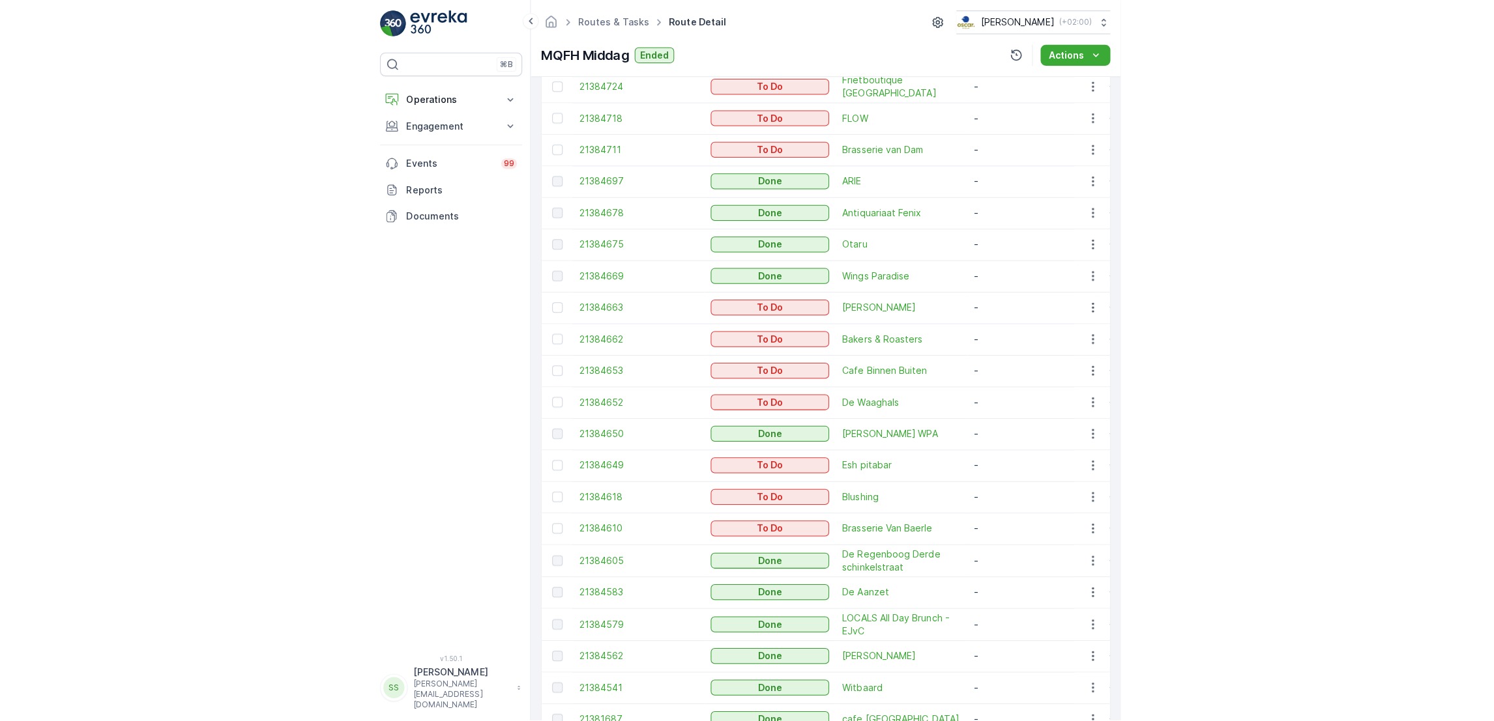
scroll to position [557, 0]
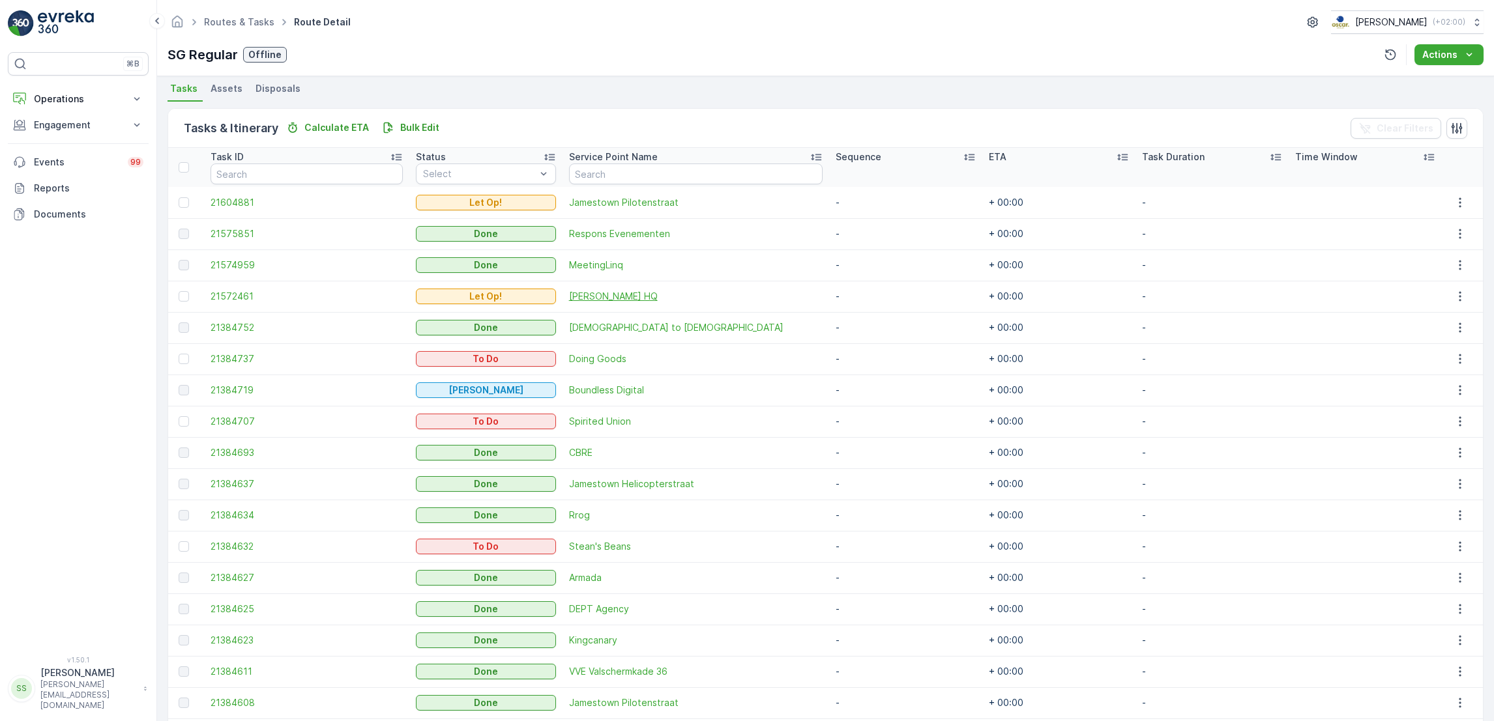
scroll to position [429, 0]
